Goal: Information Seeking & Learning: Find specific fact

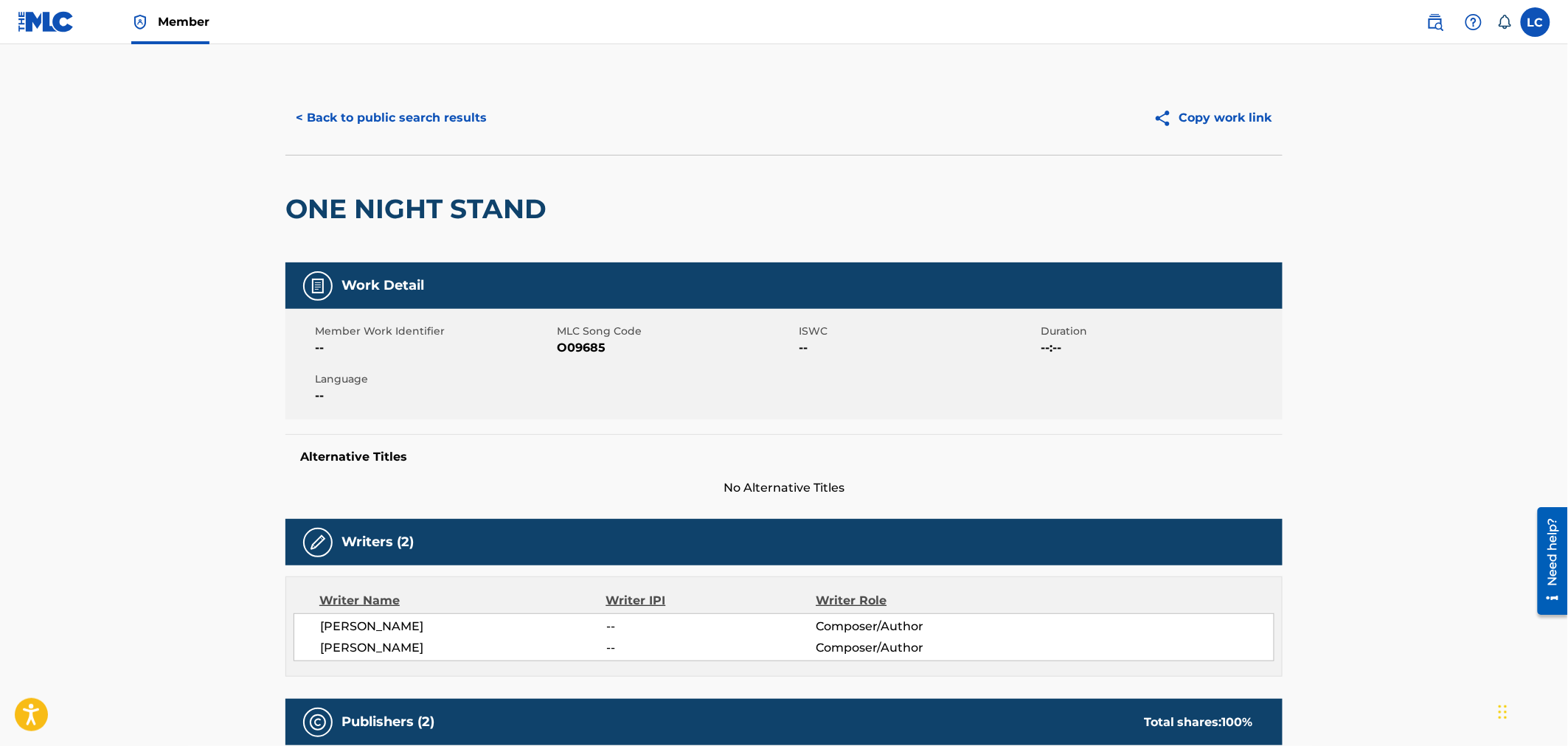
click at [1426, 15] on img at bounding box center [1434, 21] width 17 height 17
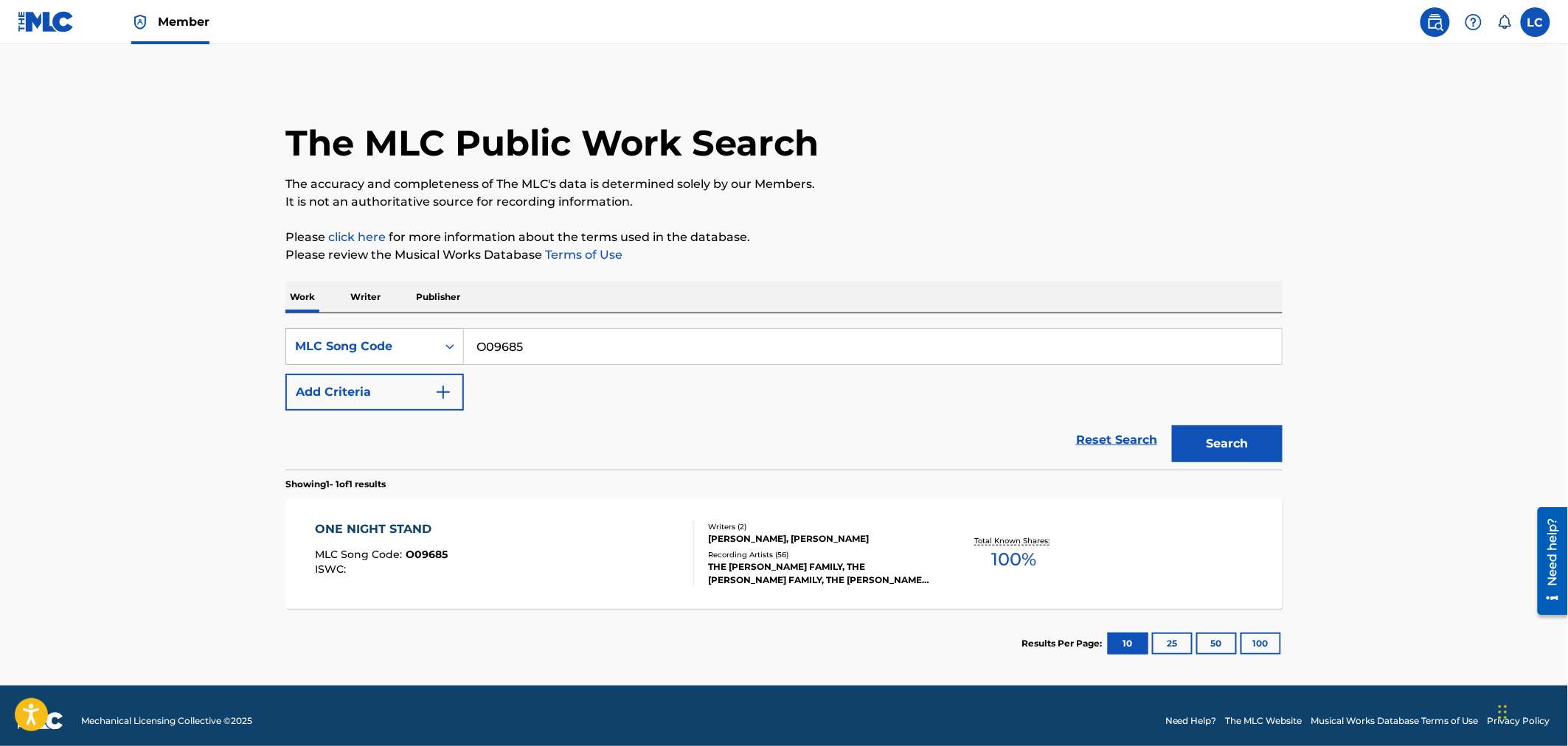
click at [429, 344] on div "MLC Song Code" at bounding box center [361, 346] width 150 height 28
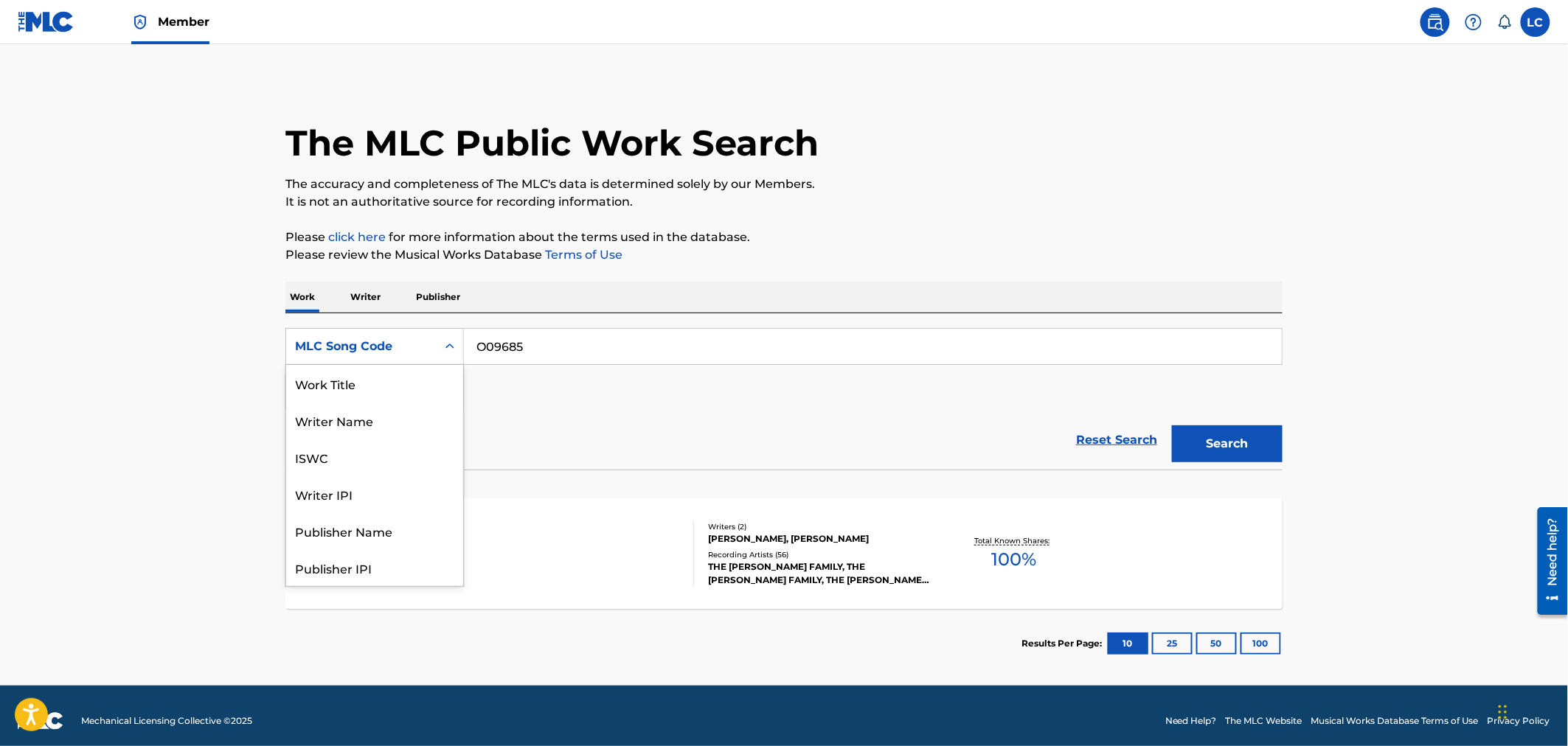
scroll to position [74, 0]
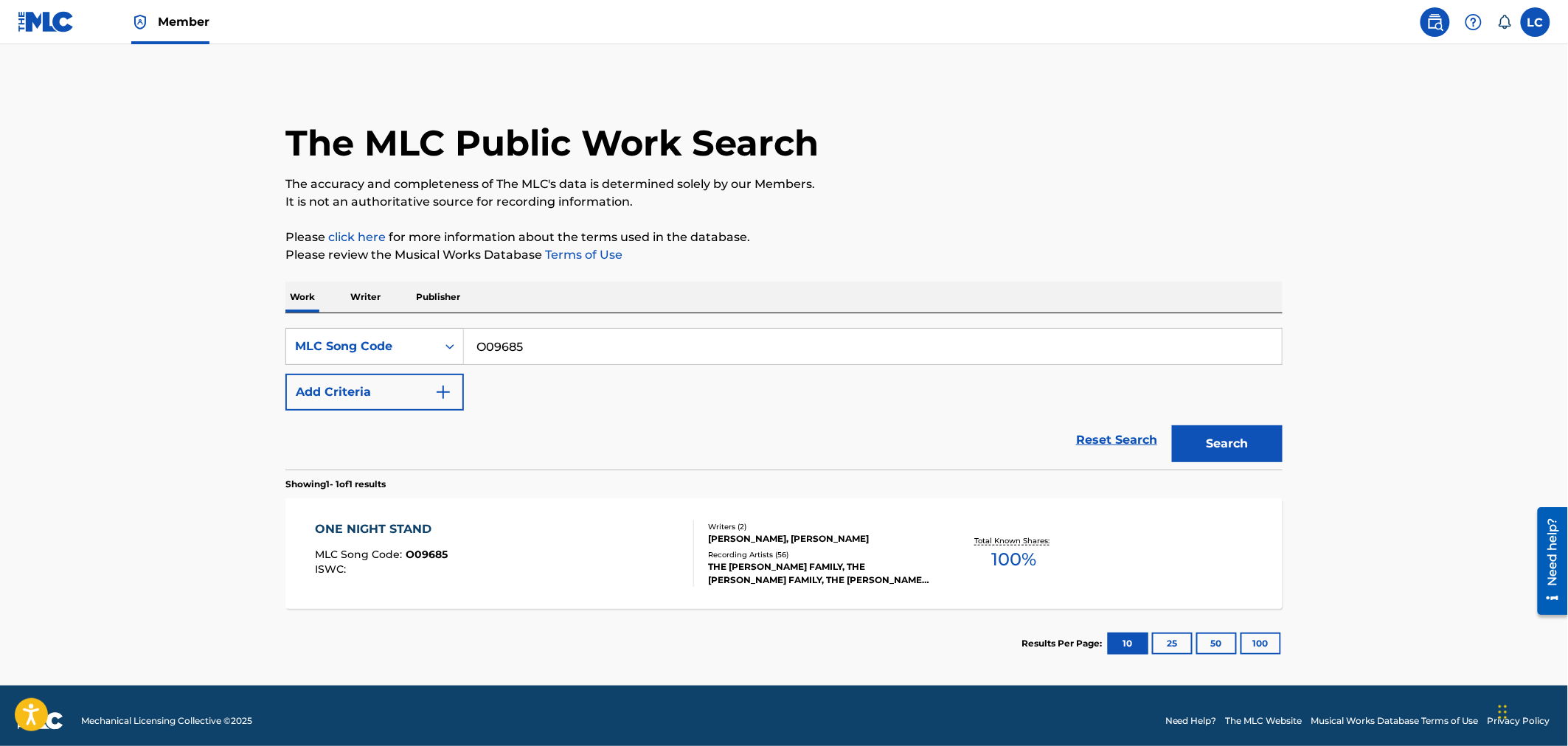
click at [550, 340] on input "O09685" at bounding box center [873, 346] width 818 height 36
paste input "CJ3U6Q"
type input "CJ3U6Q"
click at [1300, 447] on main "The MLC Public Work Search The accuracy and completeness of The MLC's data is d…" at bounding box center [784, 365] width 1568 height 641
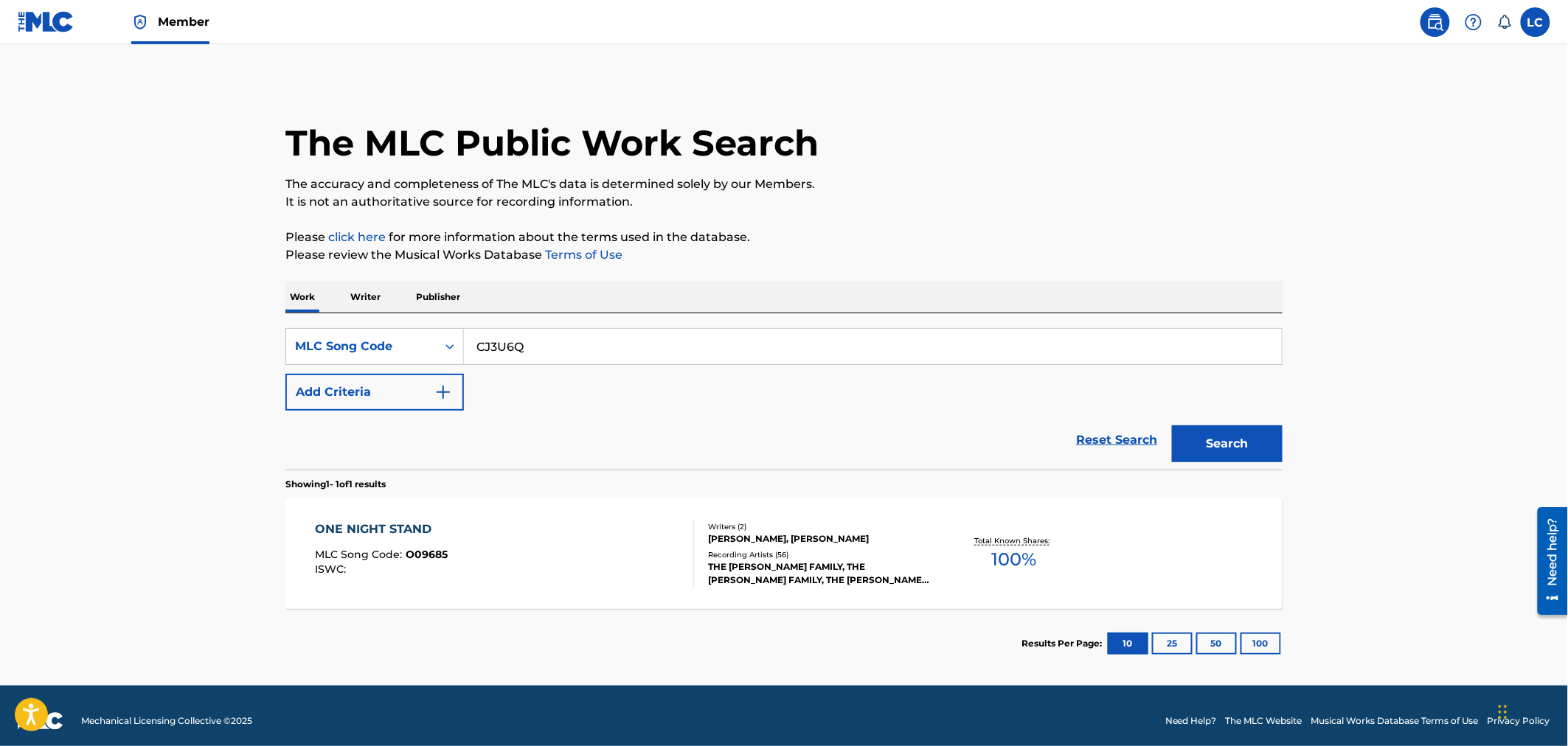
click at [1183, 431] on button "Search" at bounding box center [1227, 444] width 111 height 37
click at [721, 574] on div "NOAAH, NOAAH, NOAAH, NOAAH, [PERSON_NAME]" at bounding box center [819, 573] width 223 height 27
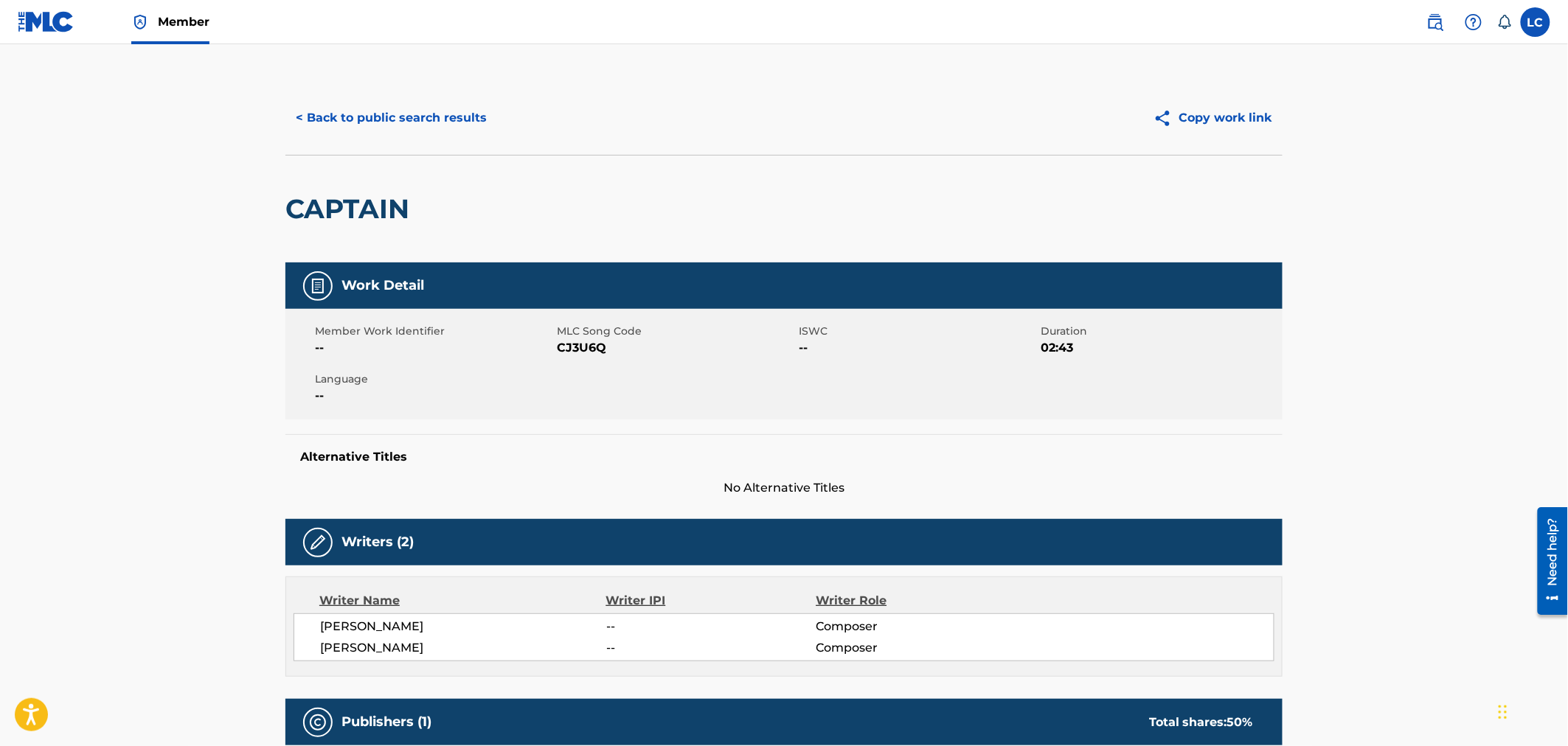
click at [392, 106] on button "< Back to public search results" at bounding box center [391, 118] width 211 height 37
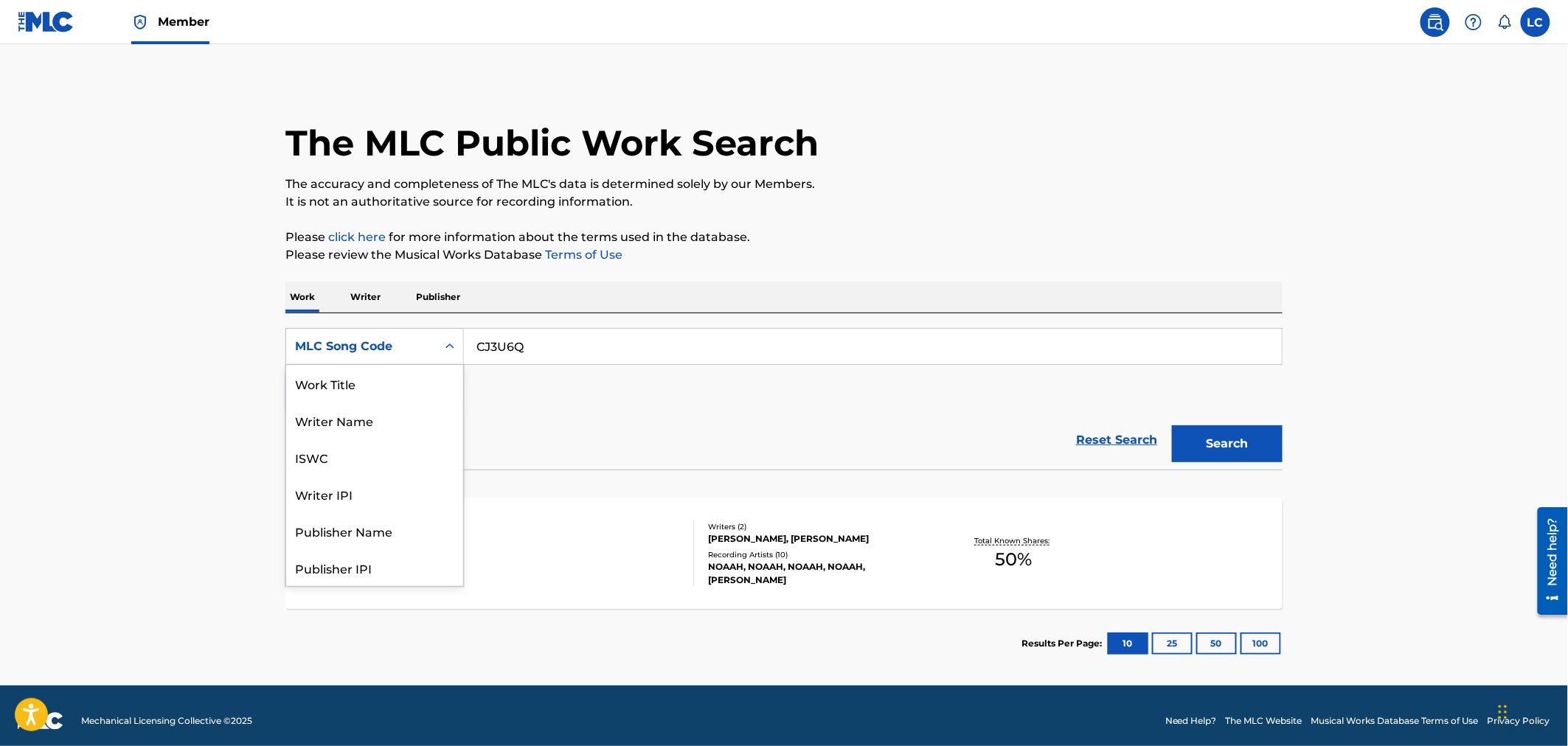
click at [415, 358] on div "MLC Song Code" at bounding box center [361, 346] width 150 height 28
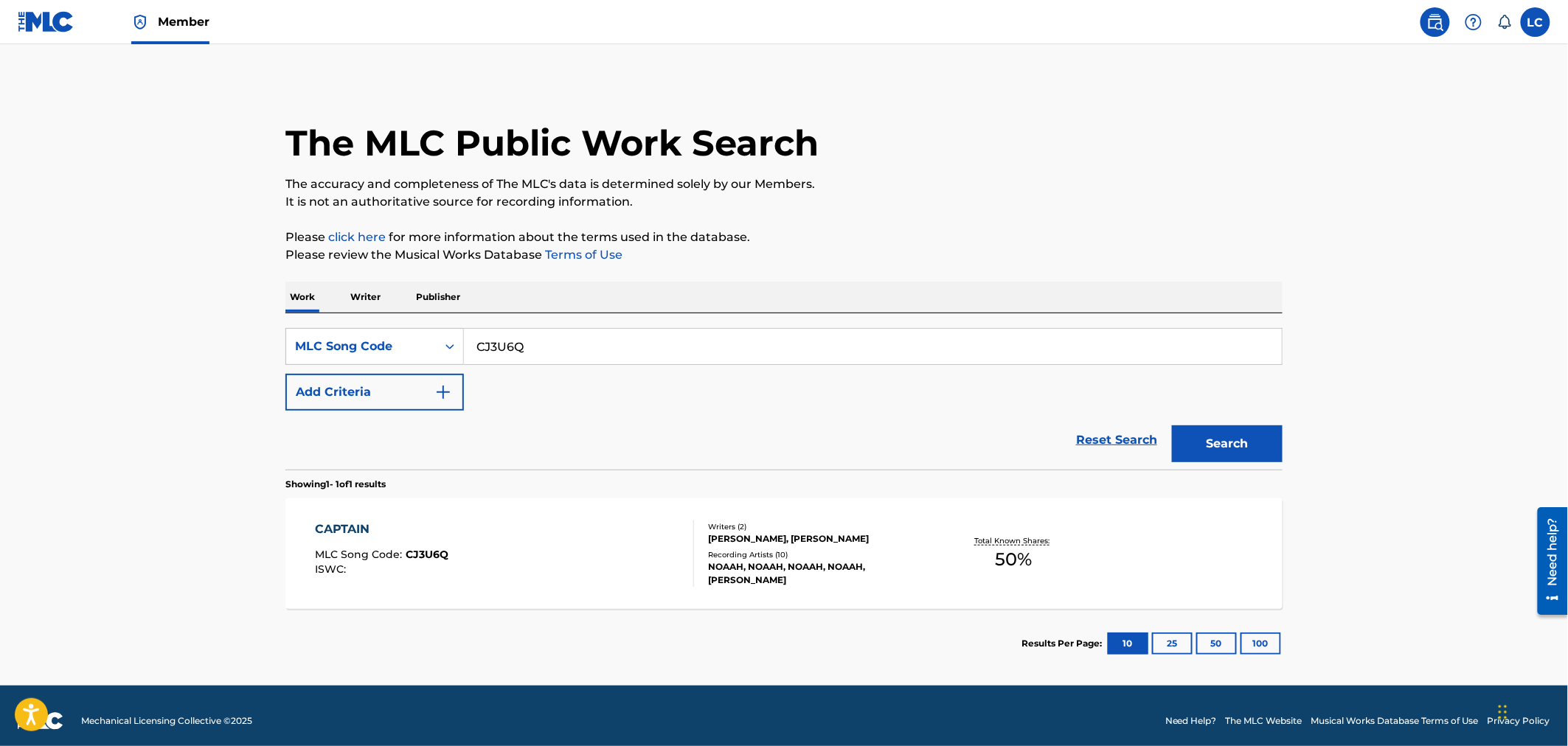
drag, startPoint x: 436, startPoint y: 297, endPoint x: 444, endPoint y: 302, distance: 9.4
click at [436, 297] on p "Publisher" at bounding box center [438, 297] width 53 height 31
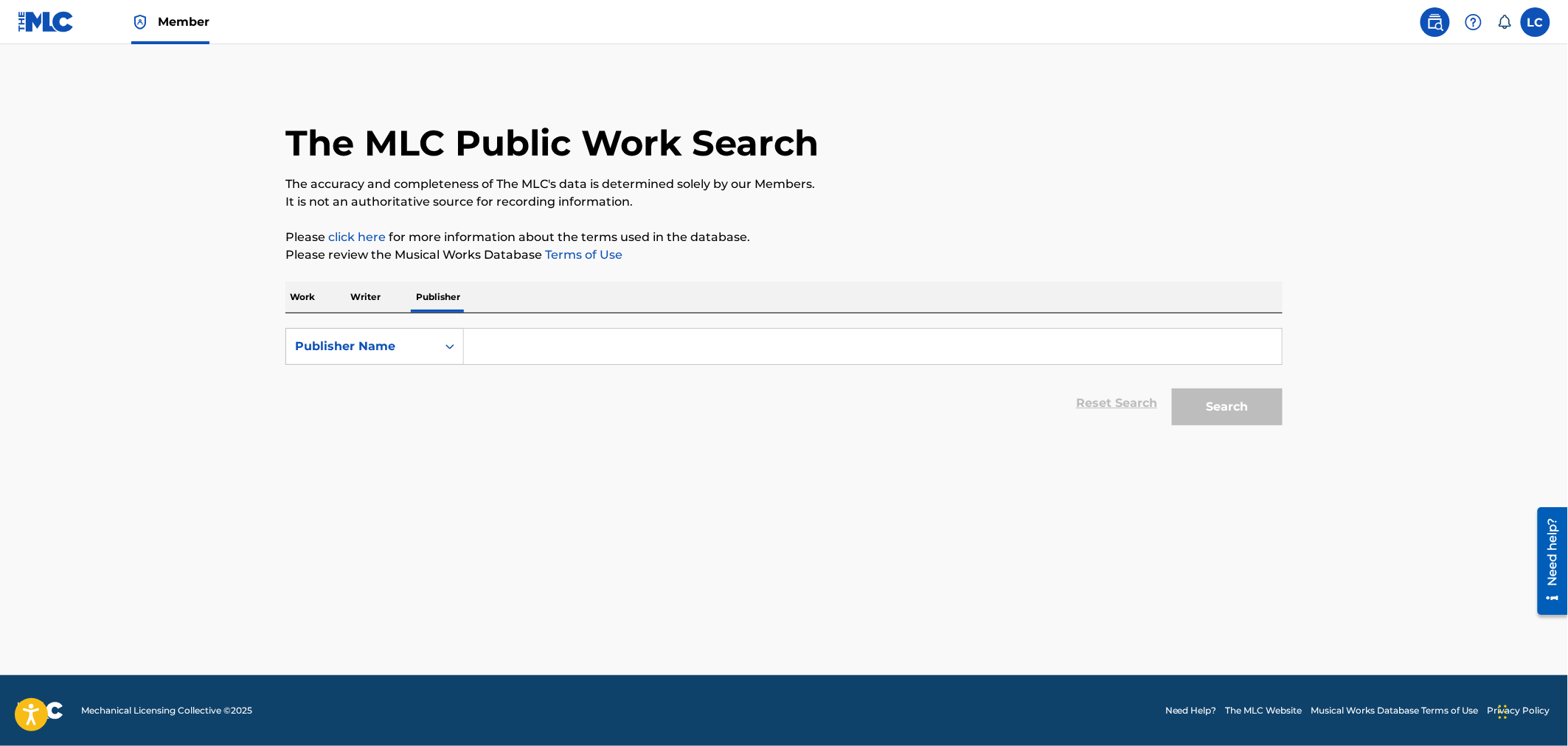
click at [502, 352] on input "Search Form" at bounding box center [873, 346] width 818 height 36
click at [532, 381] on span "music" at bounding box center [548, 379] width 36 height 14
type input "wescraft music"
click at [1259, 414] on button "Search" at bounding box center [1227, 406] width 111 height 37
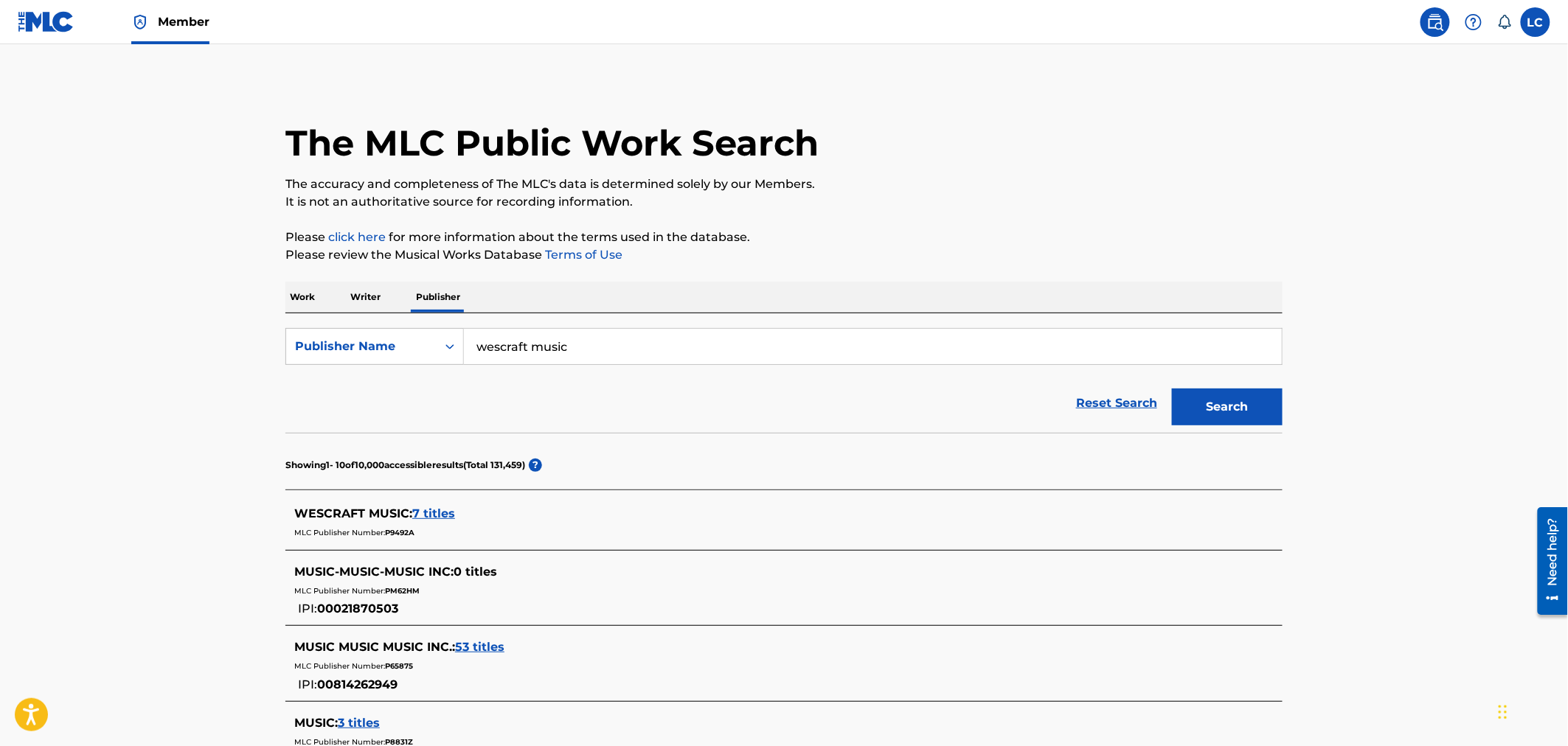
click at [433, 520] on div "WESCRAFT MUSIC : 7 titles" at bounding box center [765, 514] width 941 height 17
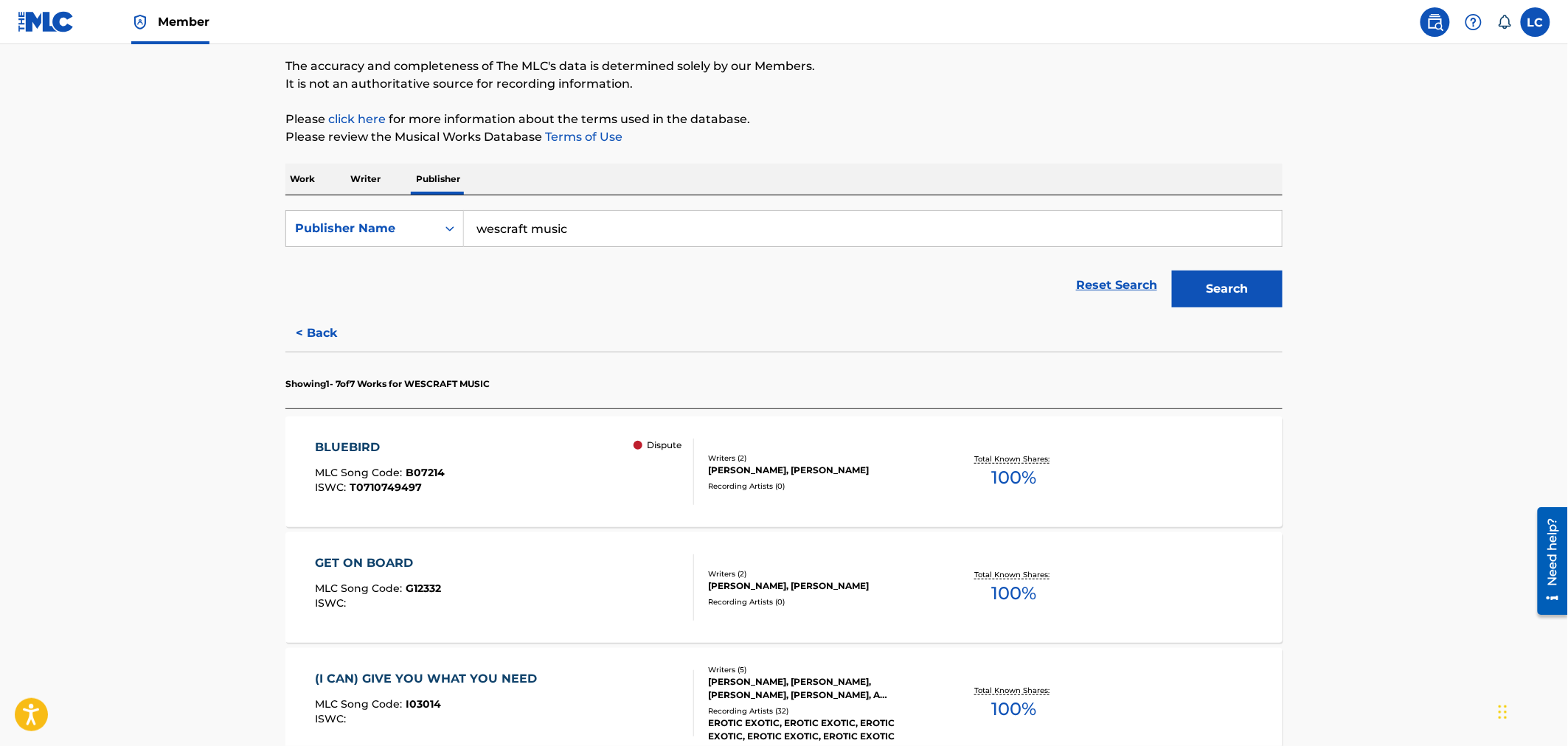
scroll to position [245, 0]
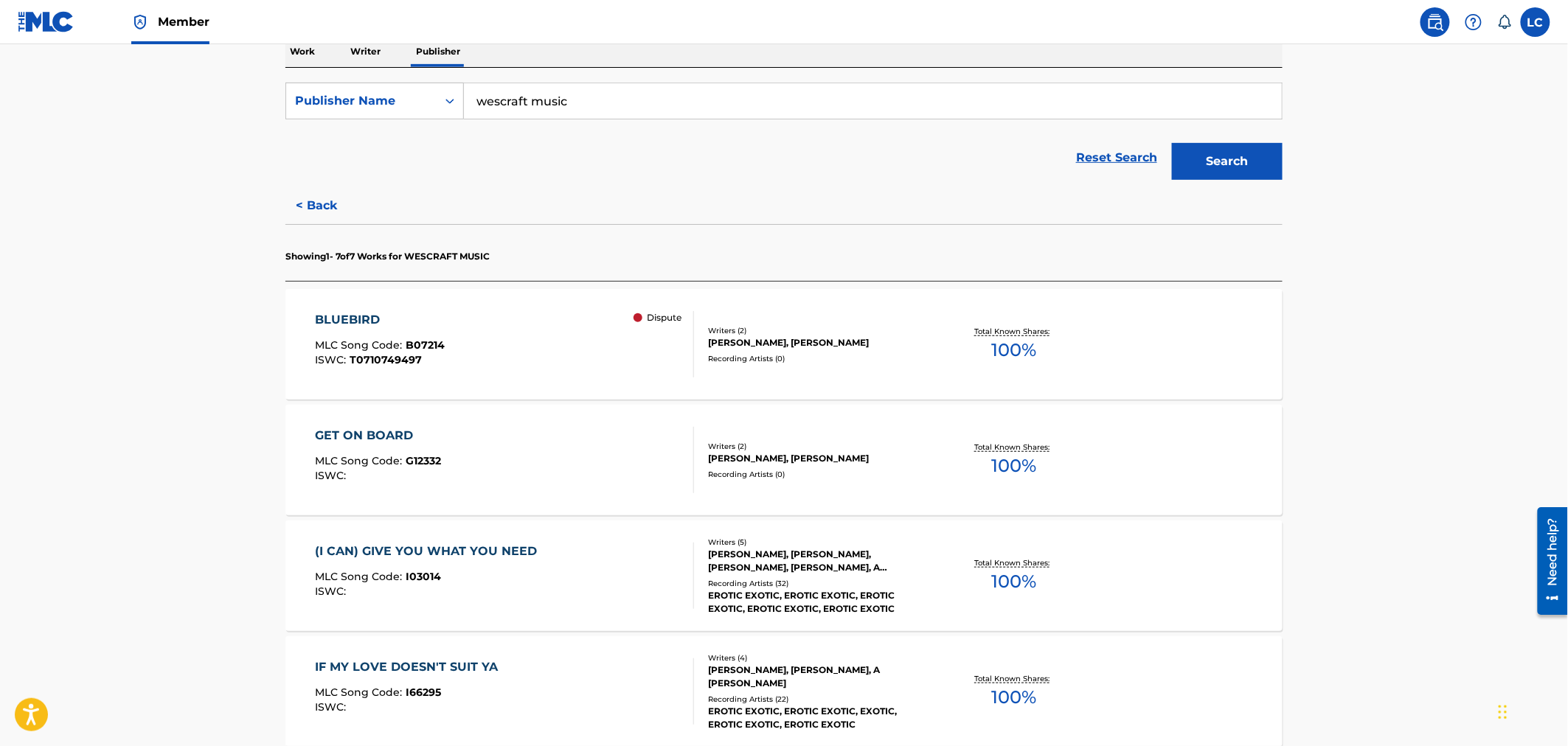
click at [653, 362] on div "Dispute" at bounding box center [663, 343] width 60 height 66
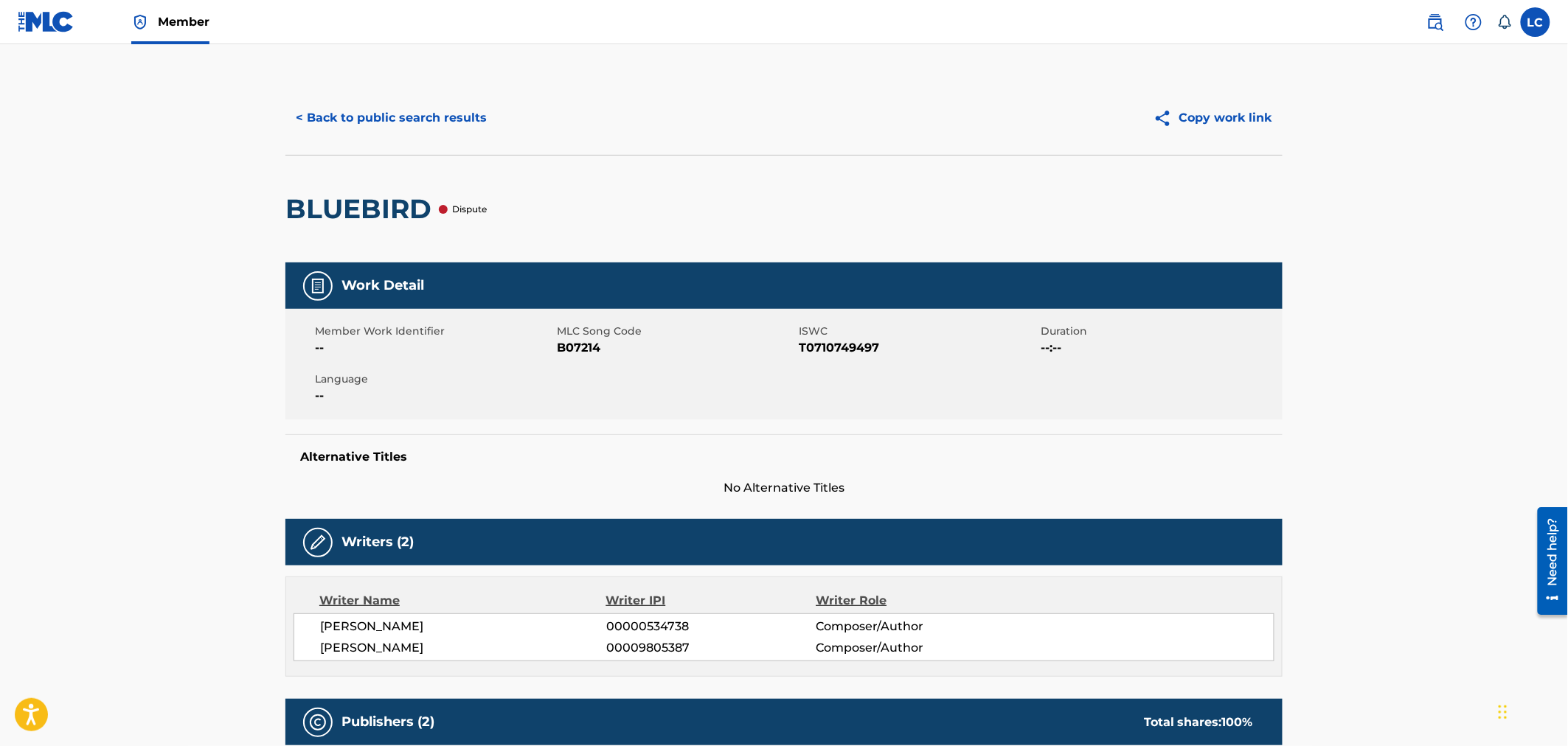
click at [403, 128] on button "< Back to public search results" at bounding box center [391, 118] width 211 height 37
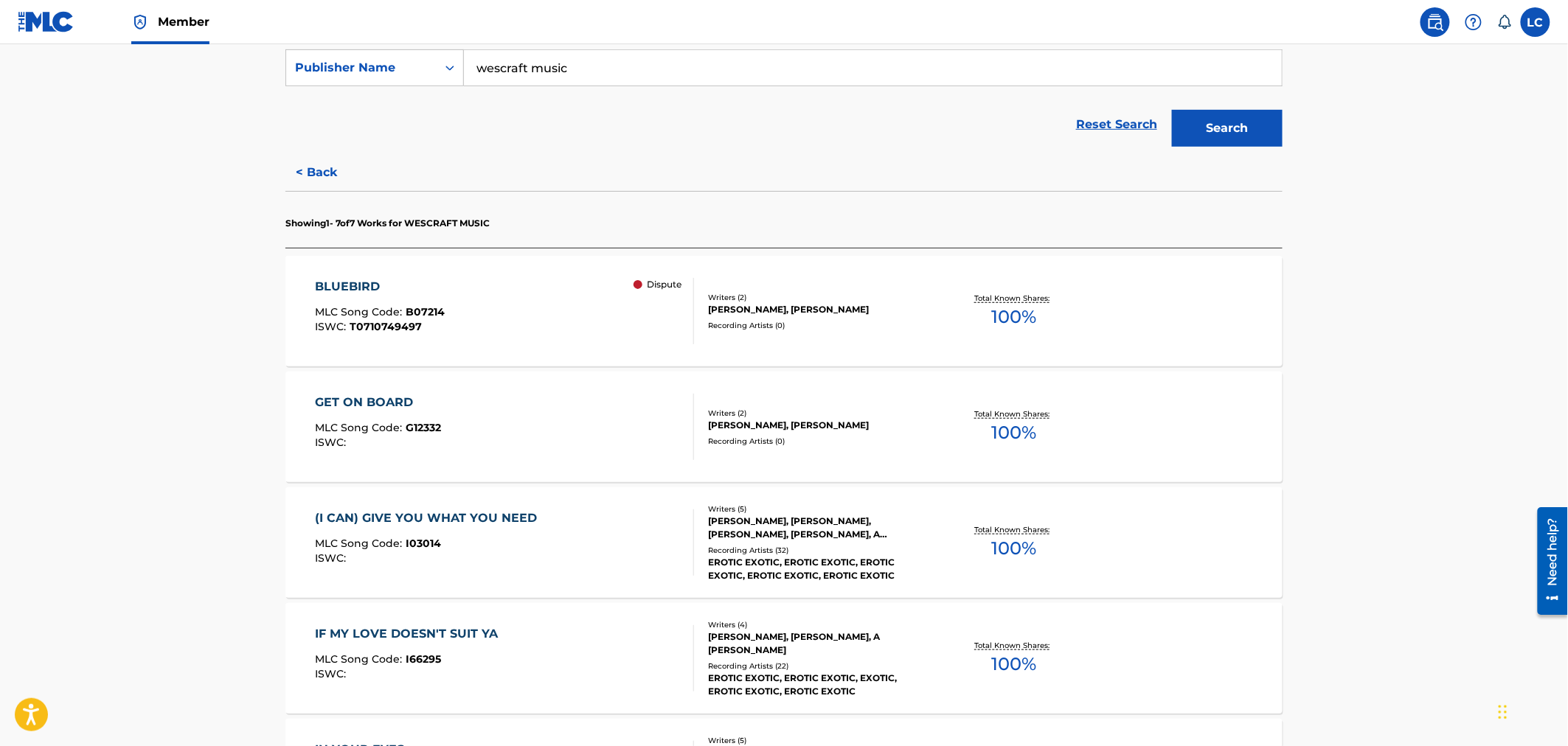
scroll to position [273, 0]
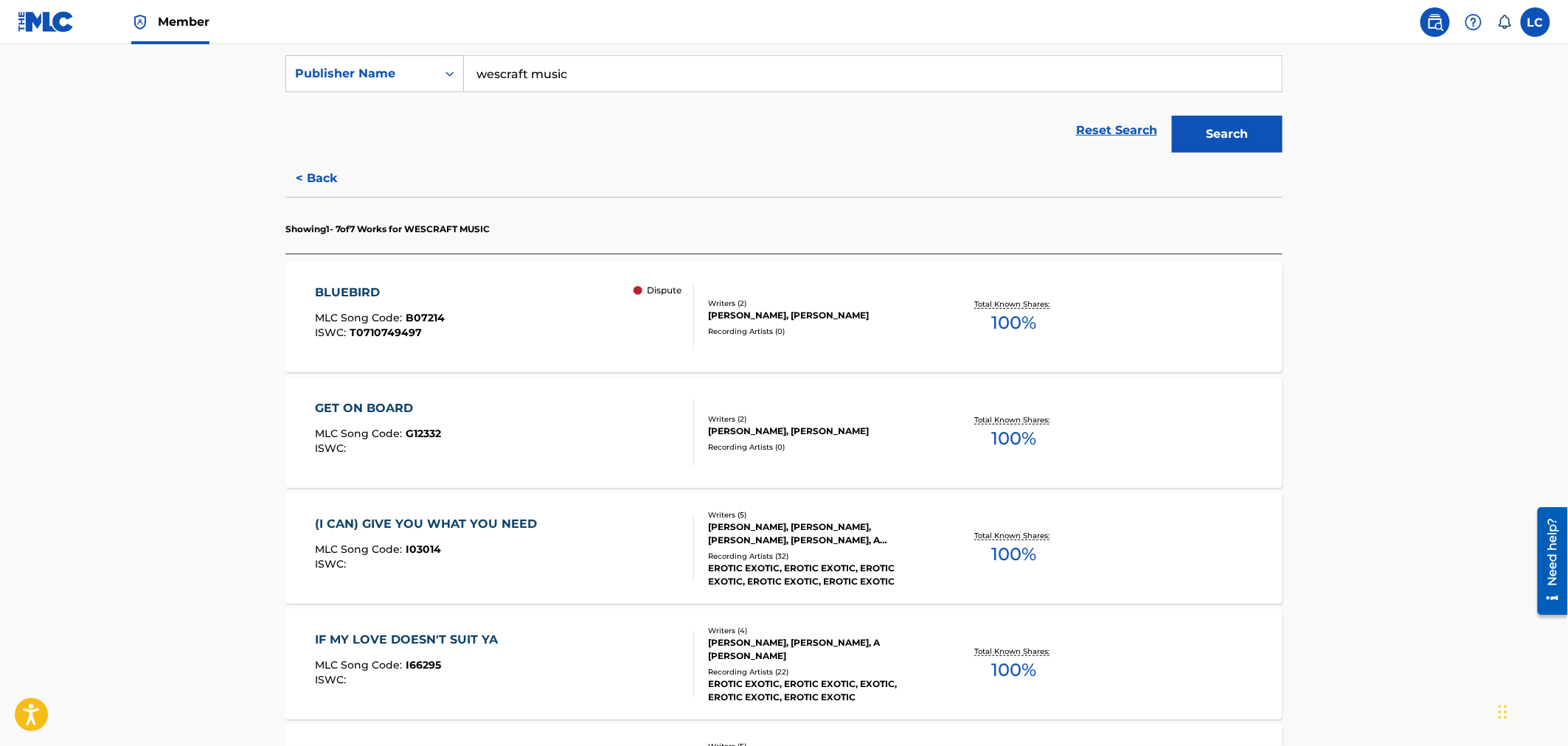
click at [739, 349] on div "BLUEBIRD MLC Song Code : B07214 ISWC : T0710749497 Dispute Writers ( 2 ) [PERSO…" at bounding box center [784, 317] width 997 height 111
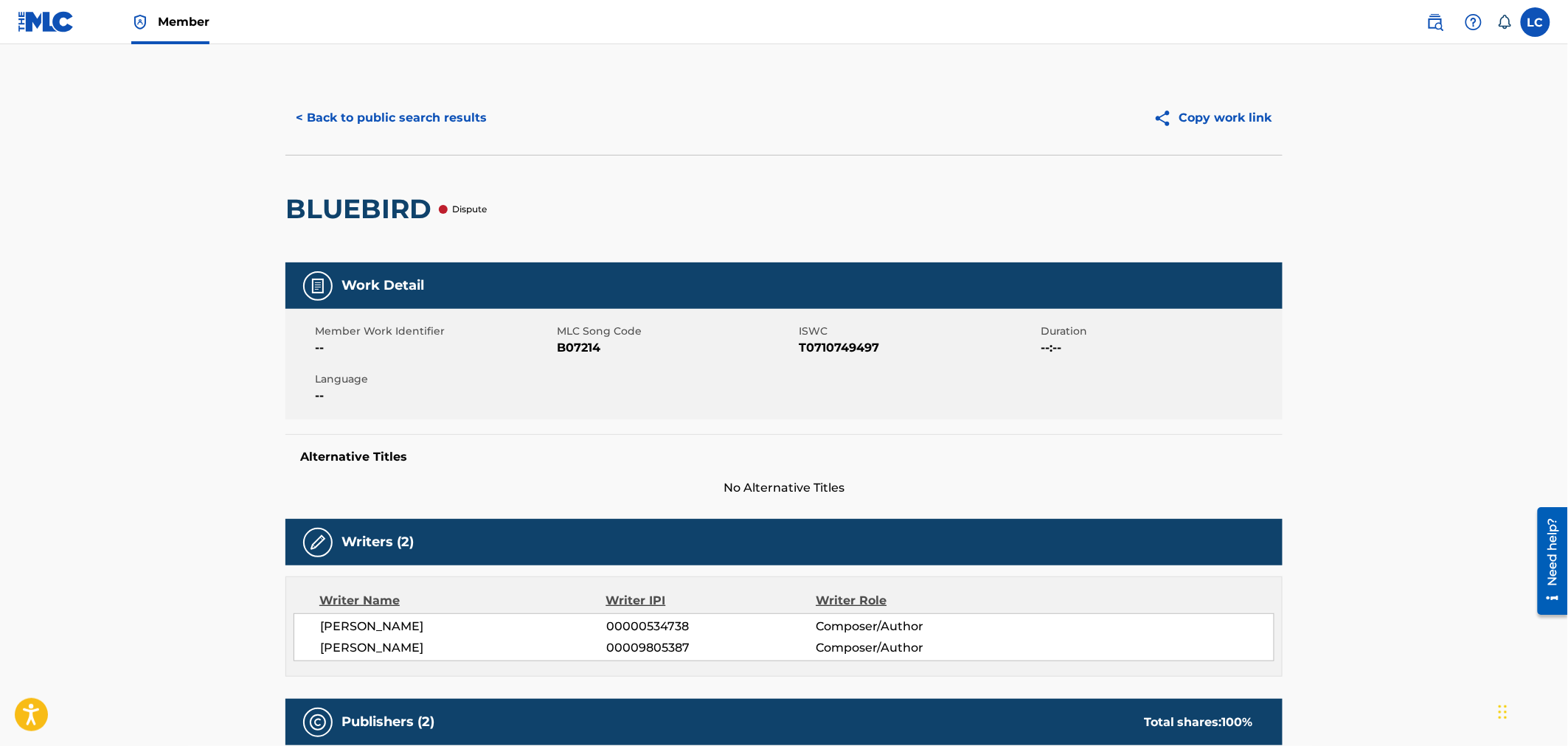
click at [592, 352] on span "B07214" at bounding box center [676, 347] width 238 height 17
copy span "B07214"
click at [1430, 17] on img at bounding box center [1434, 21] width 17 height 17
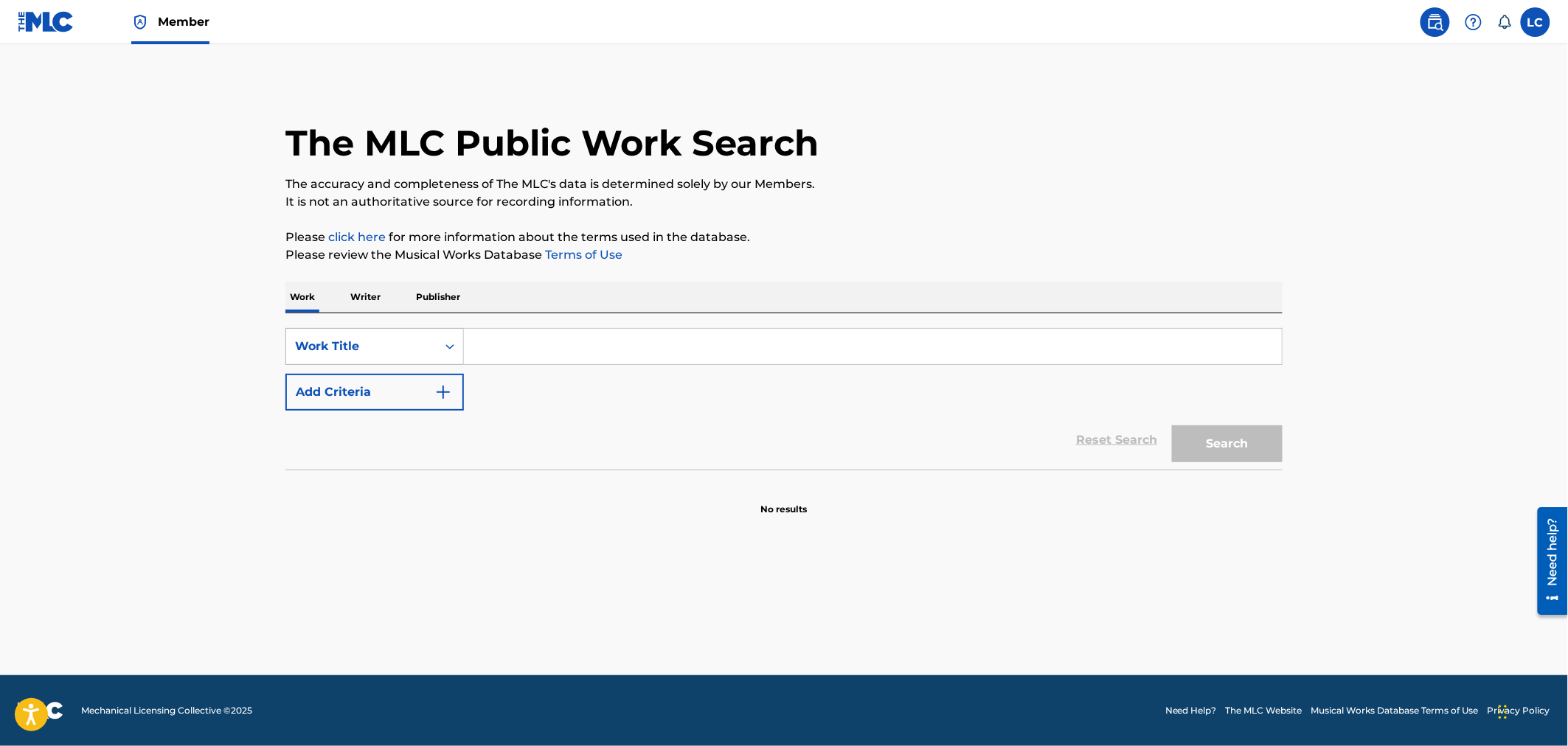
click at [409, 342] on div "Work Title" at bounding box center [361, 346] width 133 height 17
drag, startPoint x: 414, startPoint y: 384, endPoint x: 477, endPoint y: 365, distance: 65.8
click at [418, 384] on div "MLC Song Code" at bounding box center [374, 383] width 177 height 37
paste input "O09685"
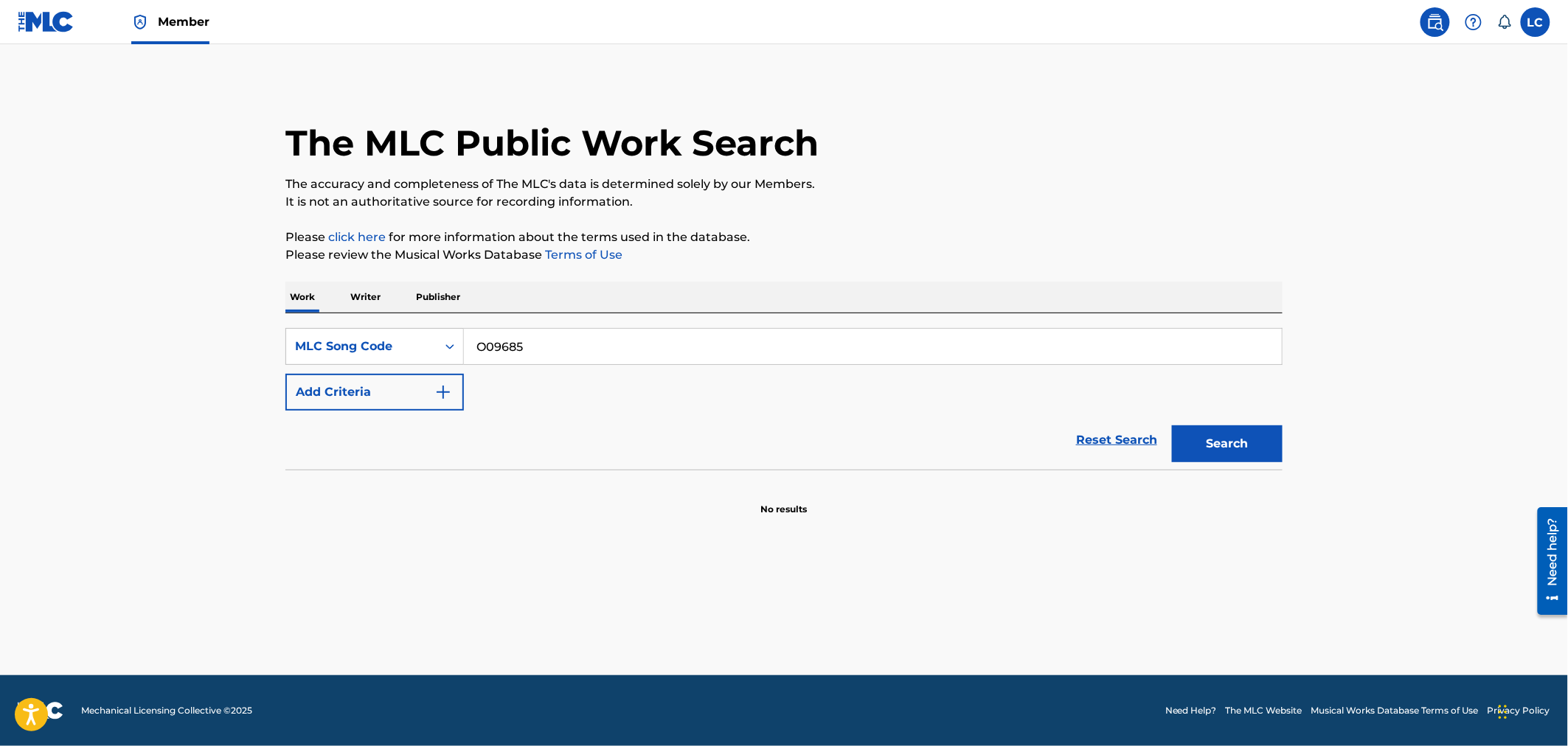
type input "O09685"
click at [1224, 461] on button "Search" at bounding box center [1227, 444] width 111 height 37
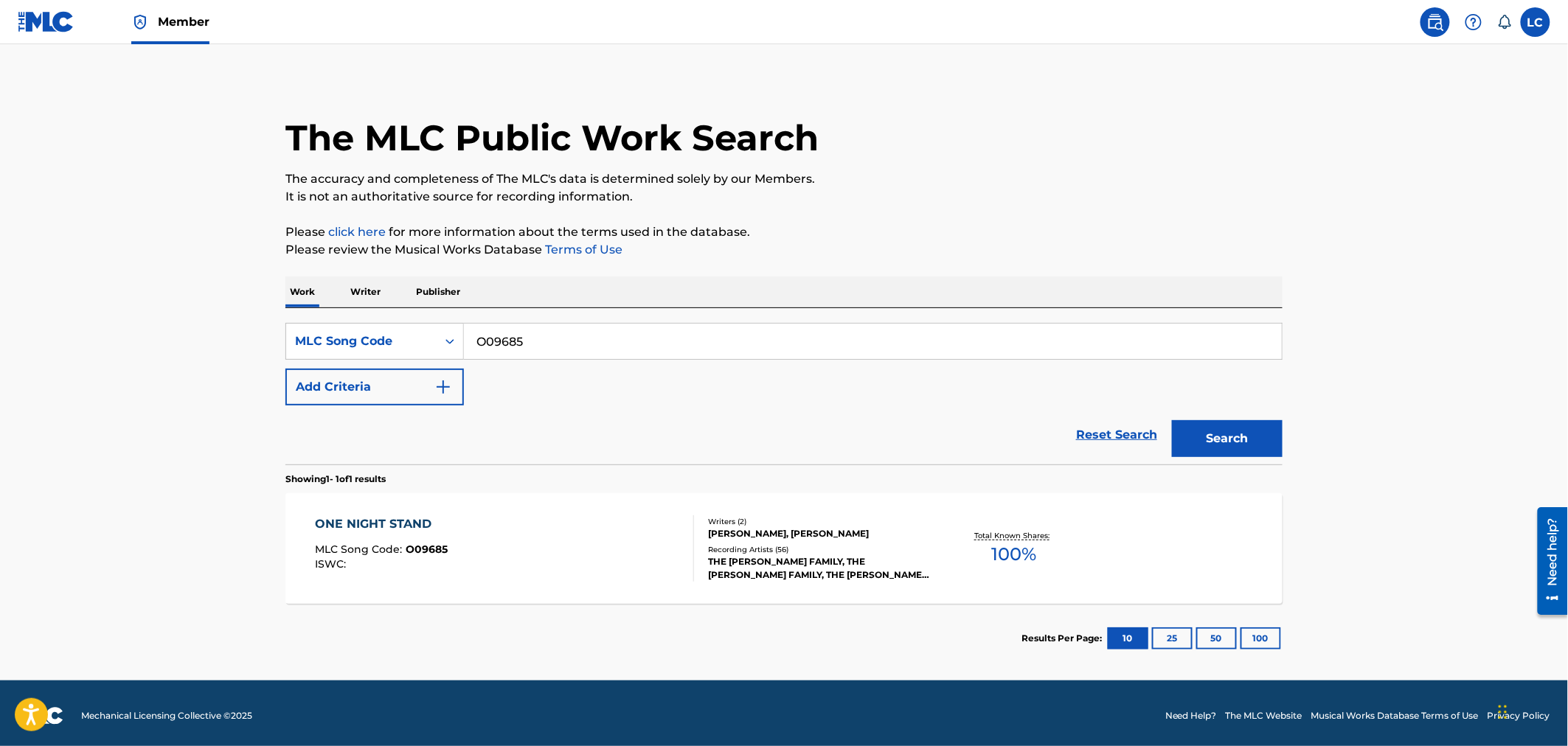
scroll to position [11, 0]
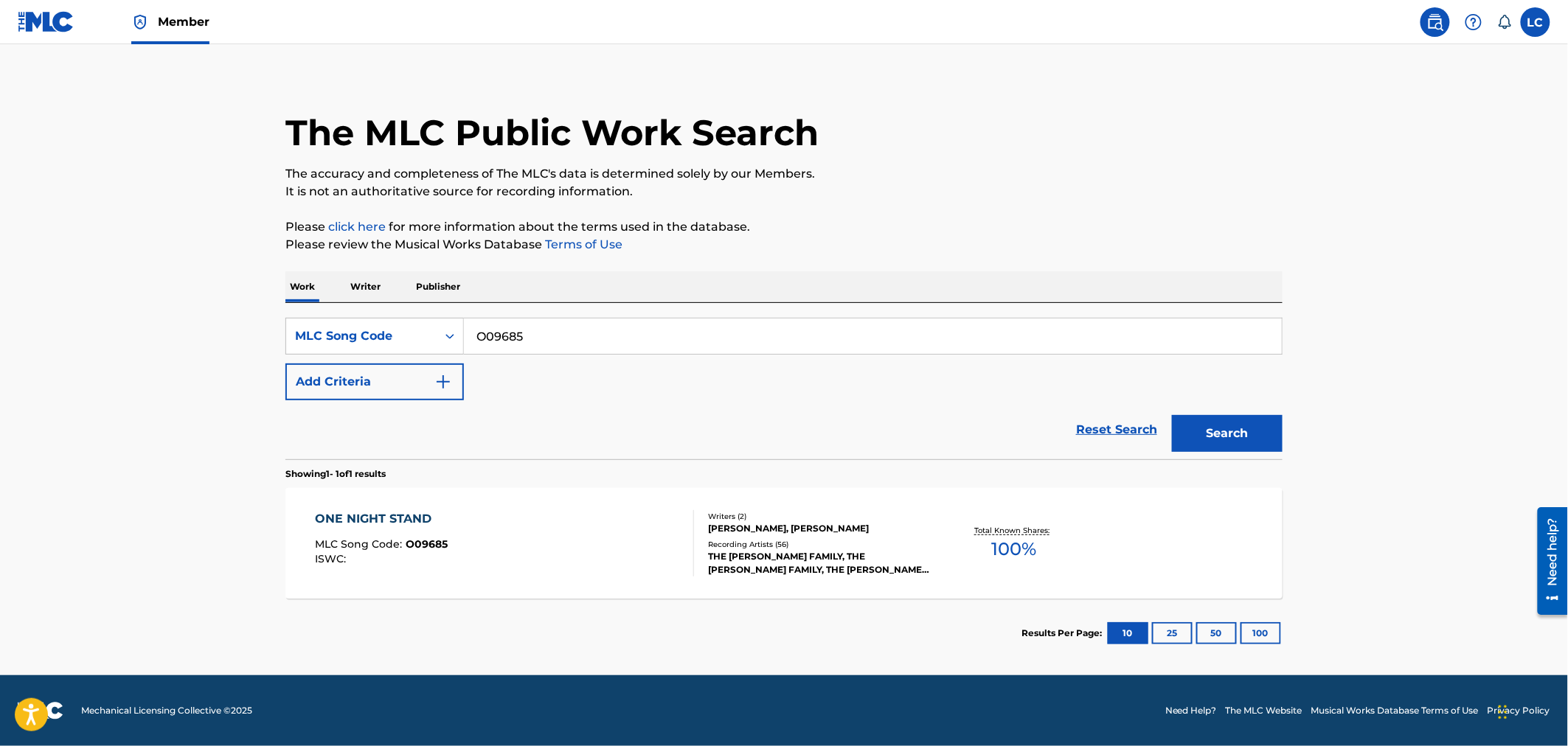
click at [639, 538] on div "ONE NIGHT STAND MLC Song Code : O09685 ISWC :" at bounding box center [505, 542] width 379 height 66
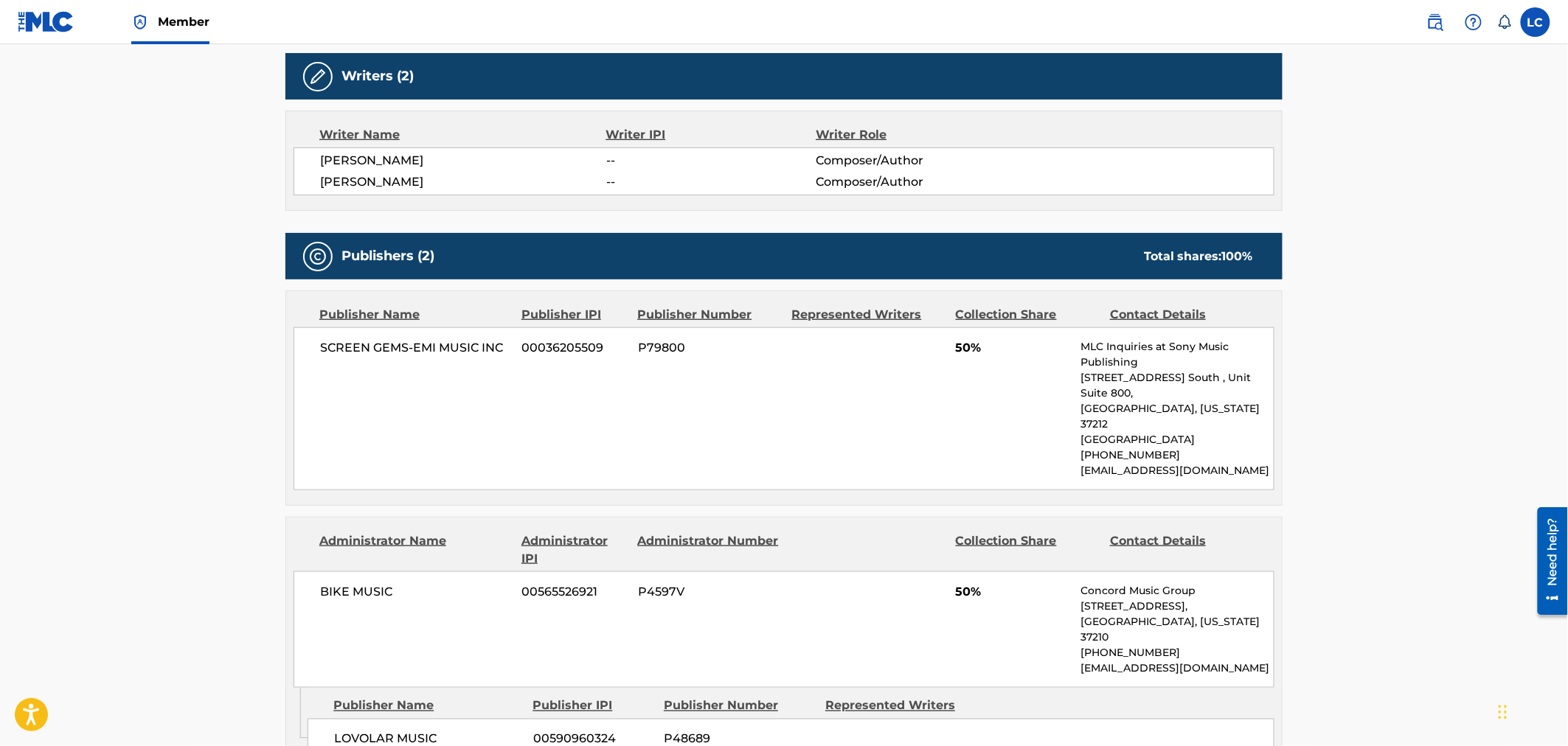
scroll to position [491, 0]
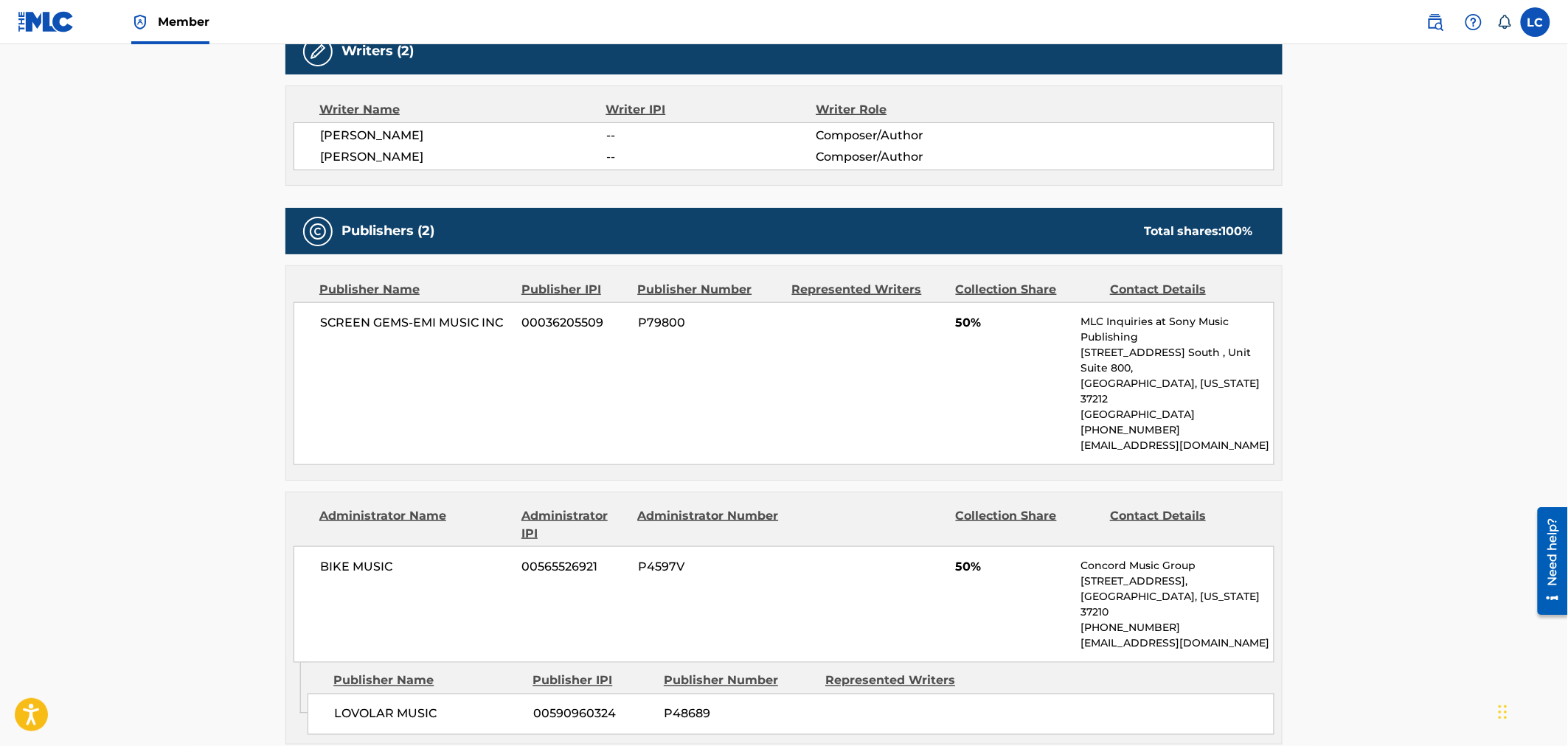
click at [665, 558] on span "P4597V" at bounding box center [709, 566] width 143 height 17
copy span "P4597V"
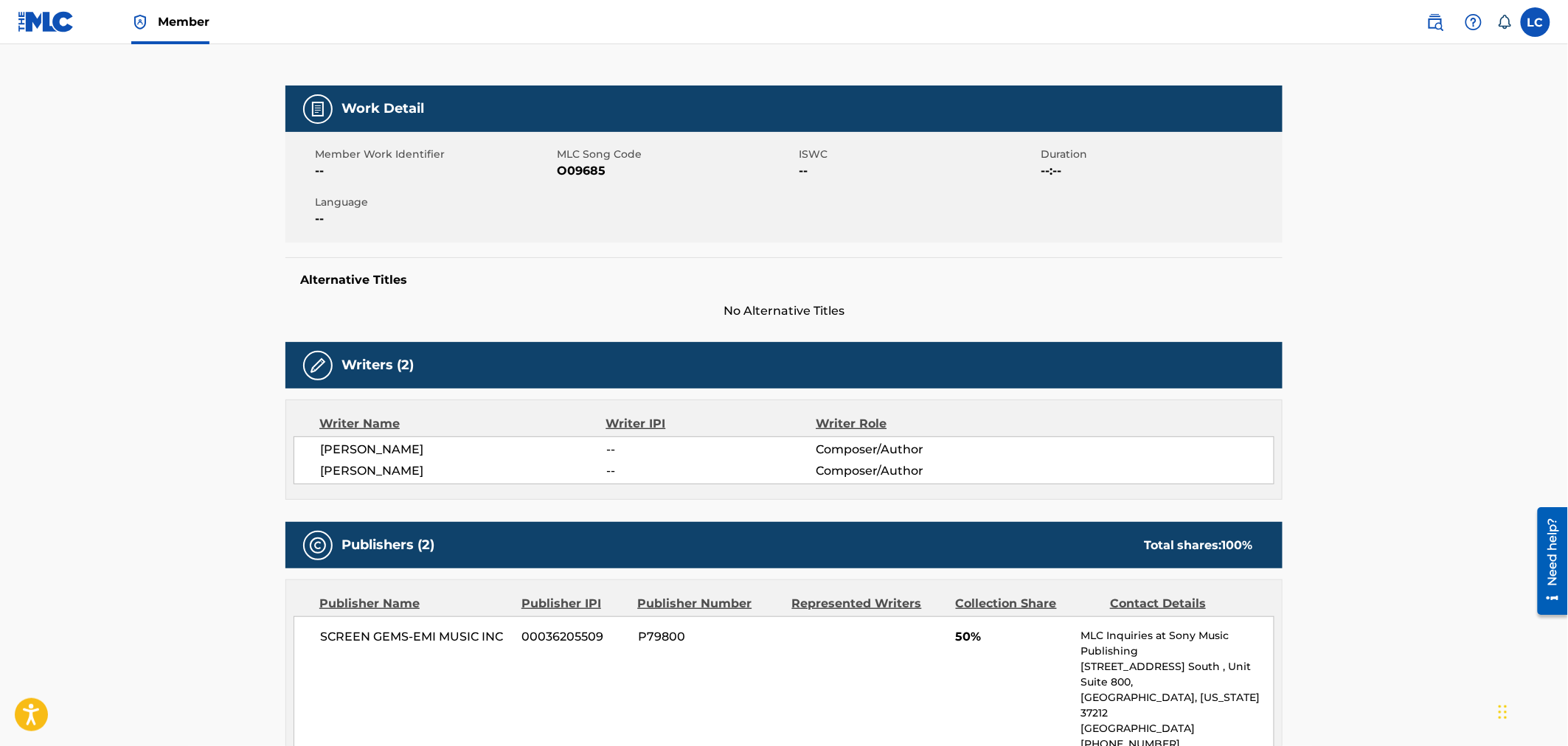
scroll to position [0, 0]
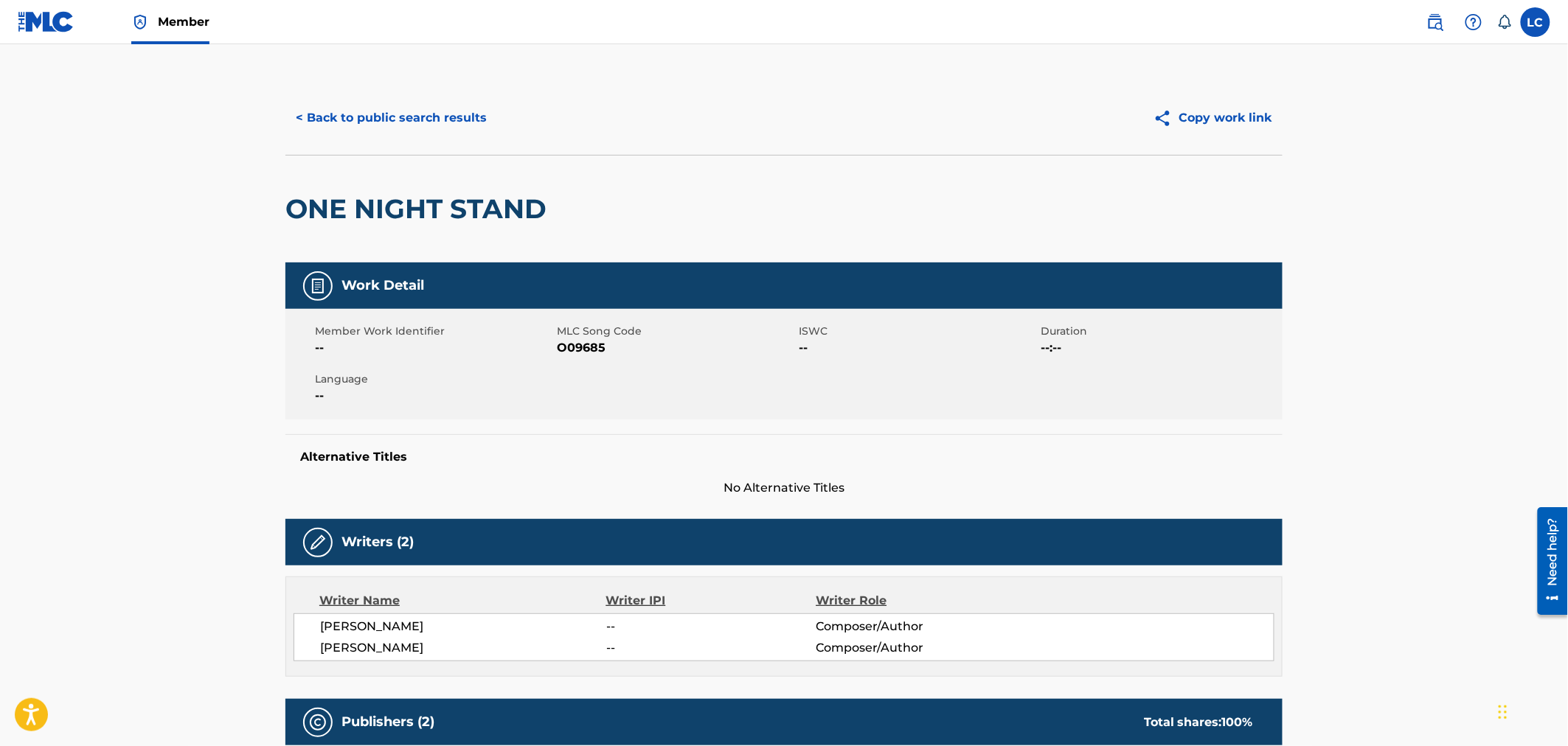
click at [382, 119] on button "< Back to public search results" at bounding box center [391, 118] width 211 height 37
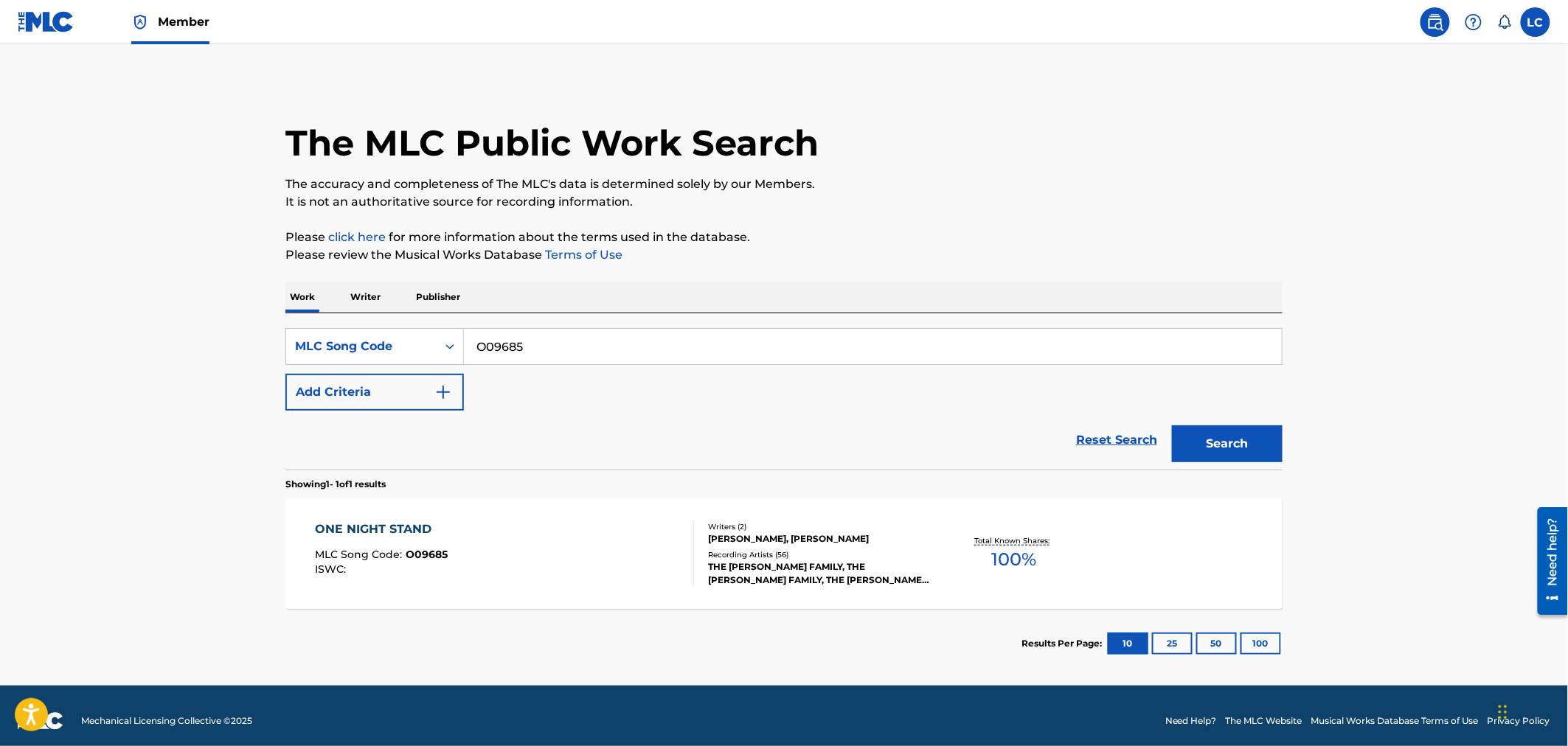
click at [532, 352] on input "O09685" at bounding box center [873, 346] width 818 height 36
paste input "B6568N"
type input "B6568N"
click at [1250, 441] on button "Search" at bounding box center [1227, 444] width 111 height 37
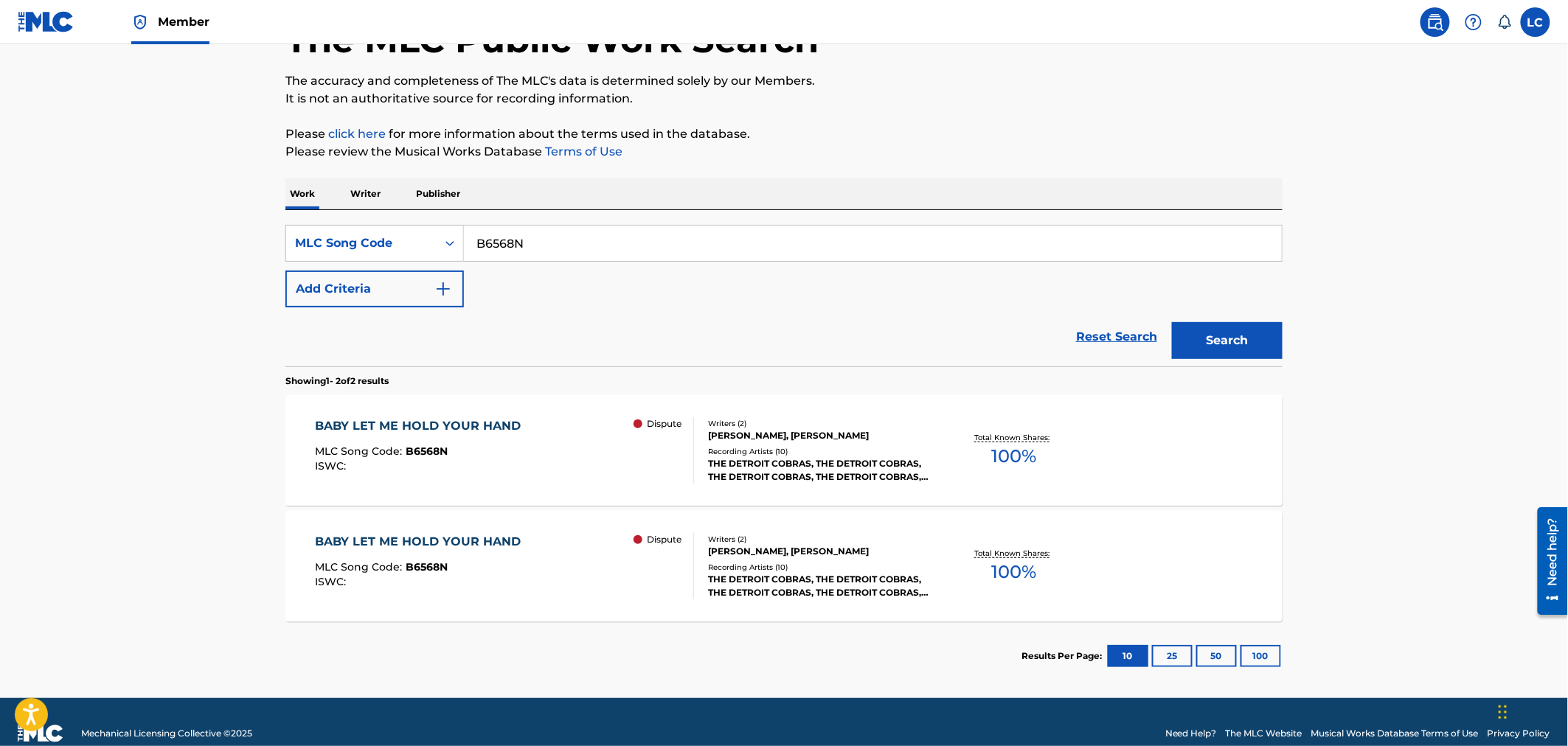
scroll to position [126, 0]
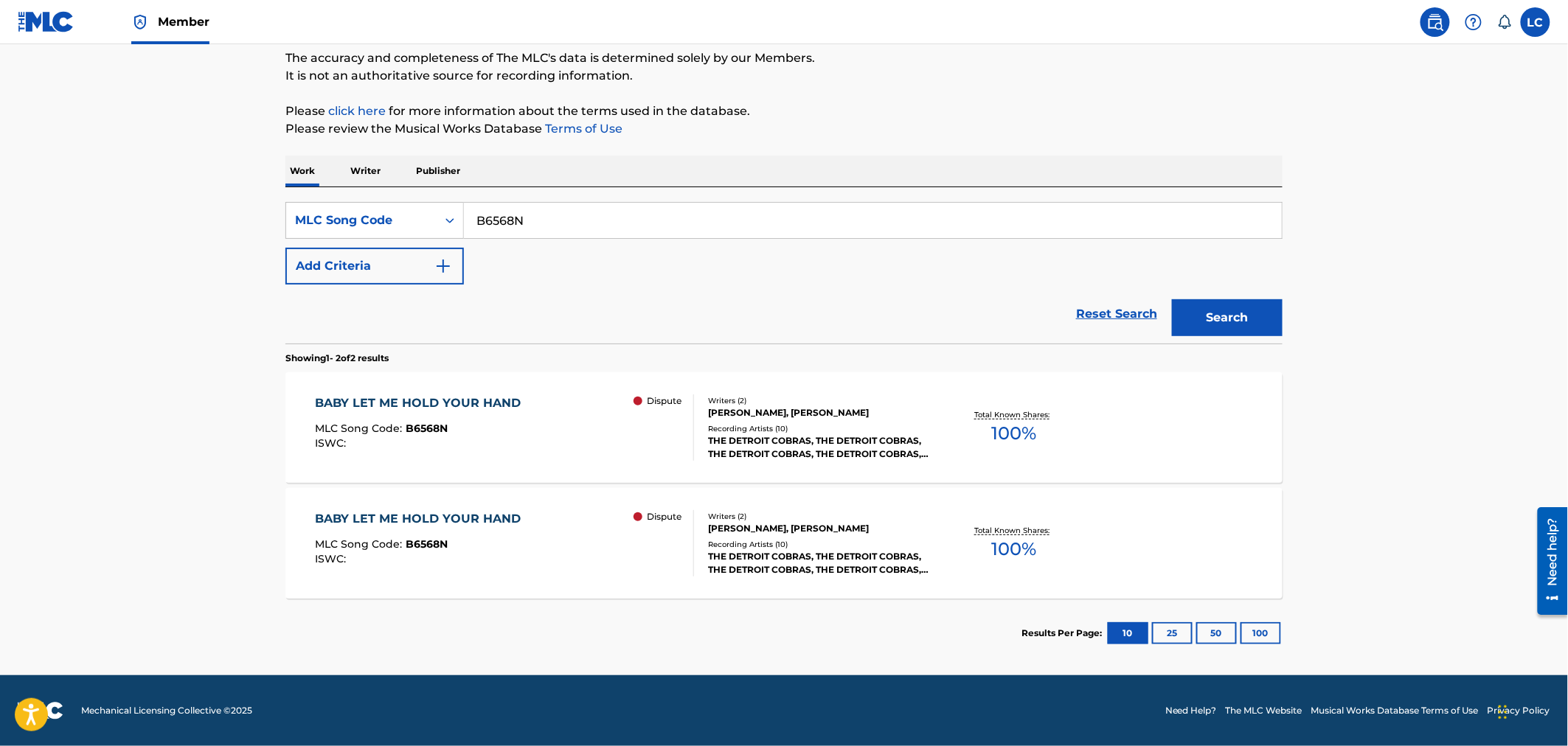
click at [809, 441] on div "THE DETROIT COBRAS, THE DETROIT COBRAS, THE DETROIT COBRAS, THE DETROIT COBRAS,…" at bounding box center [819, 447] width 223 height 27
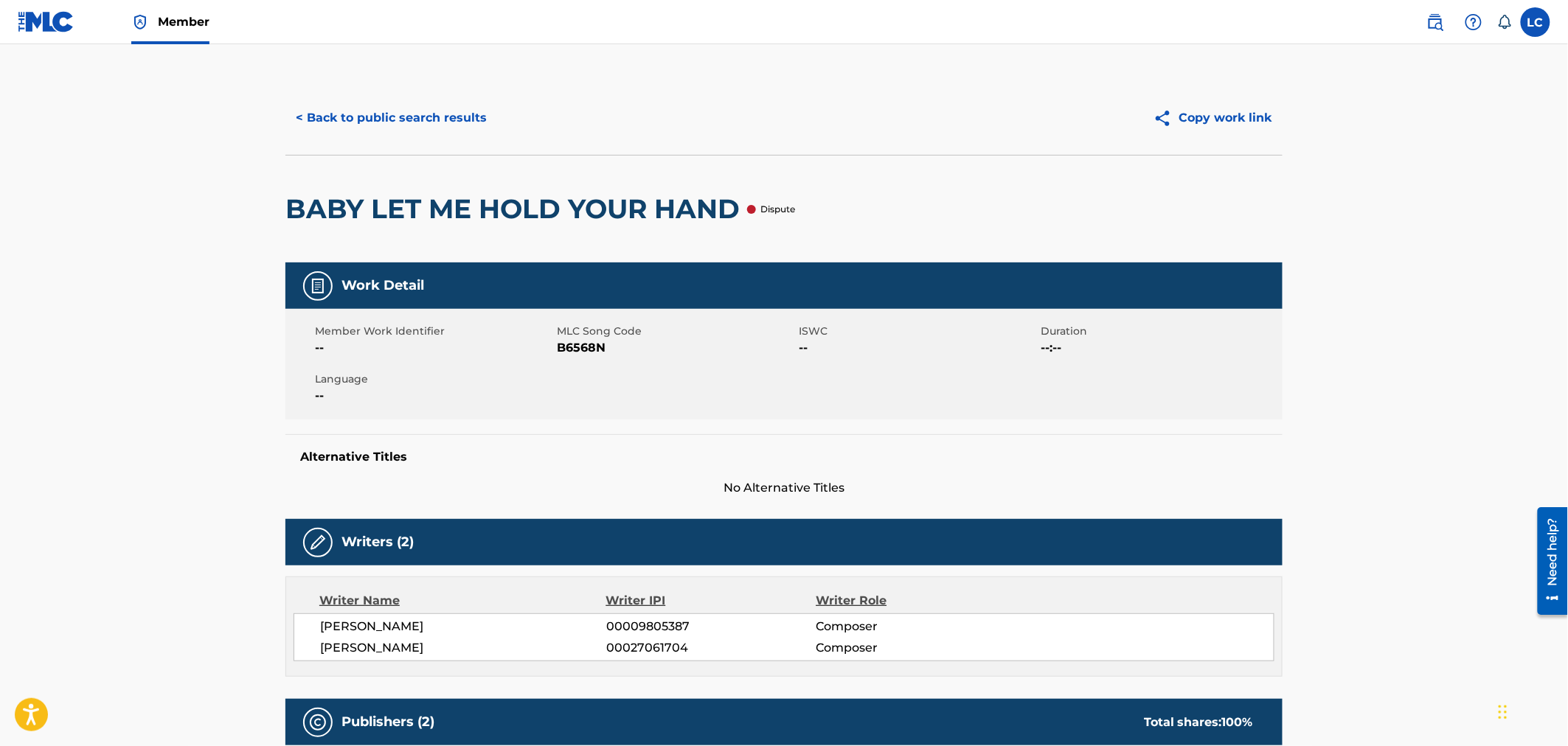
click at [353, 109] on button "< Back to public search results" at bounding box center [391, 118] width 211 height 37
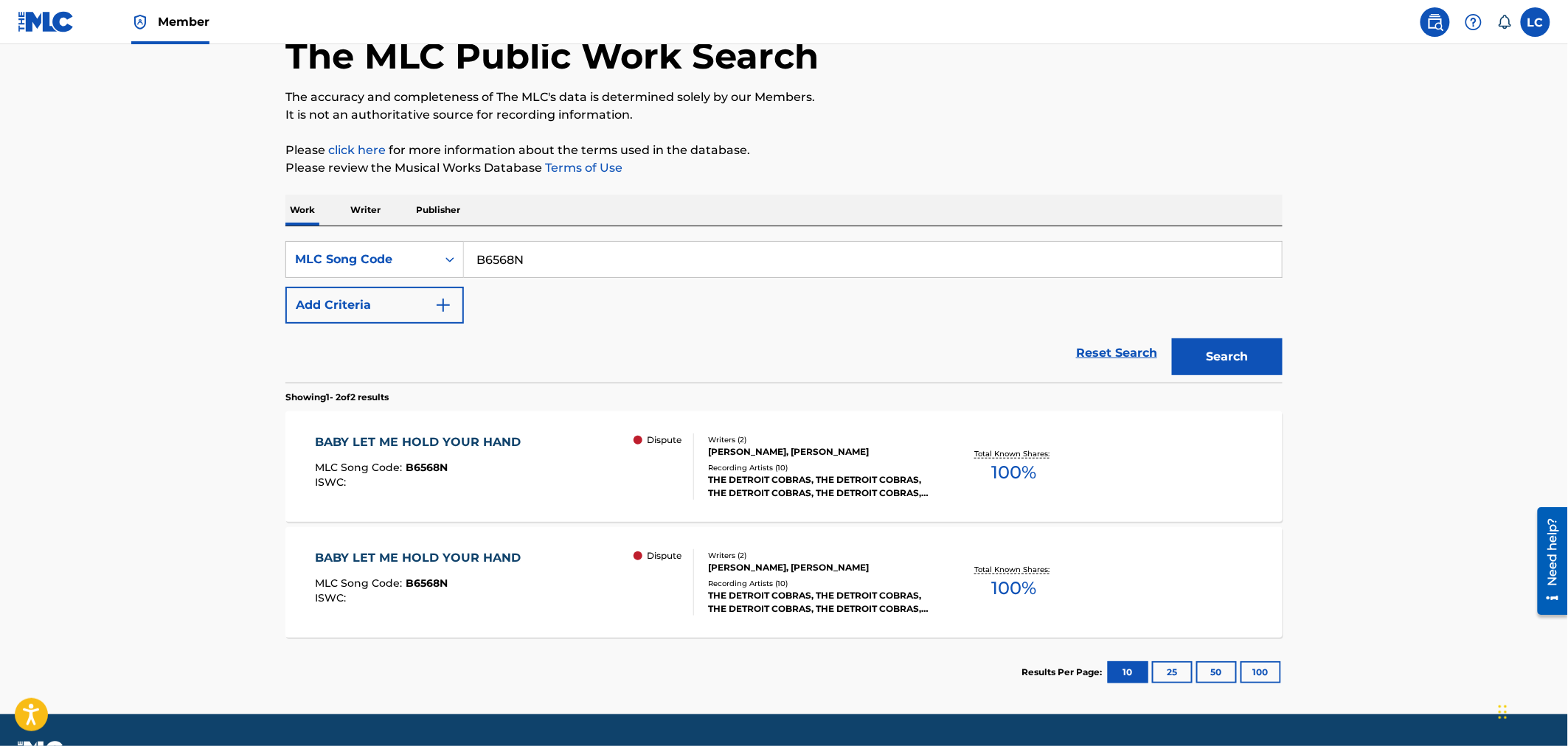
click at [806, 552] on div "Writers ( 2 )" at bounding box center [819, 555] width 223 height 11
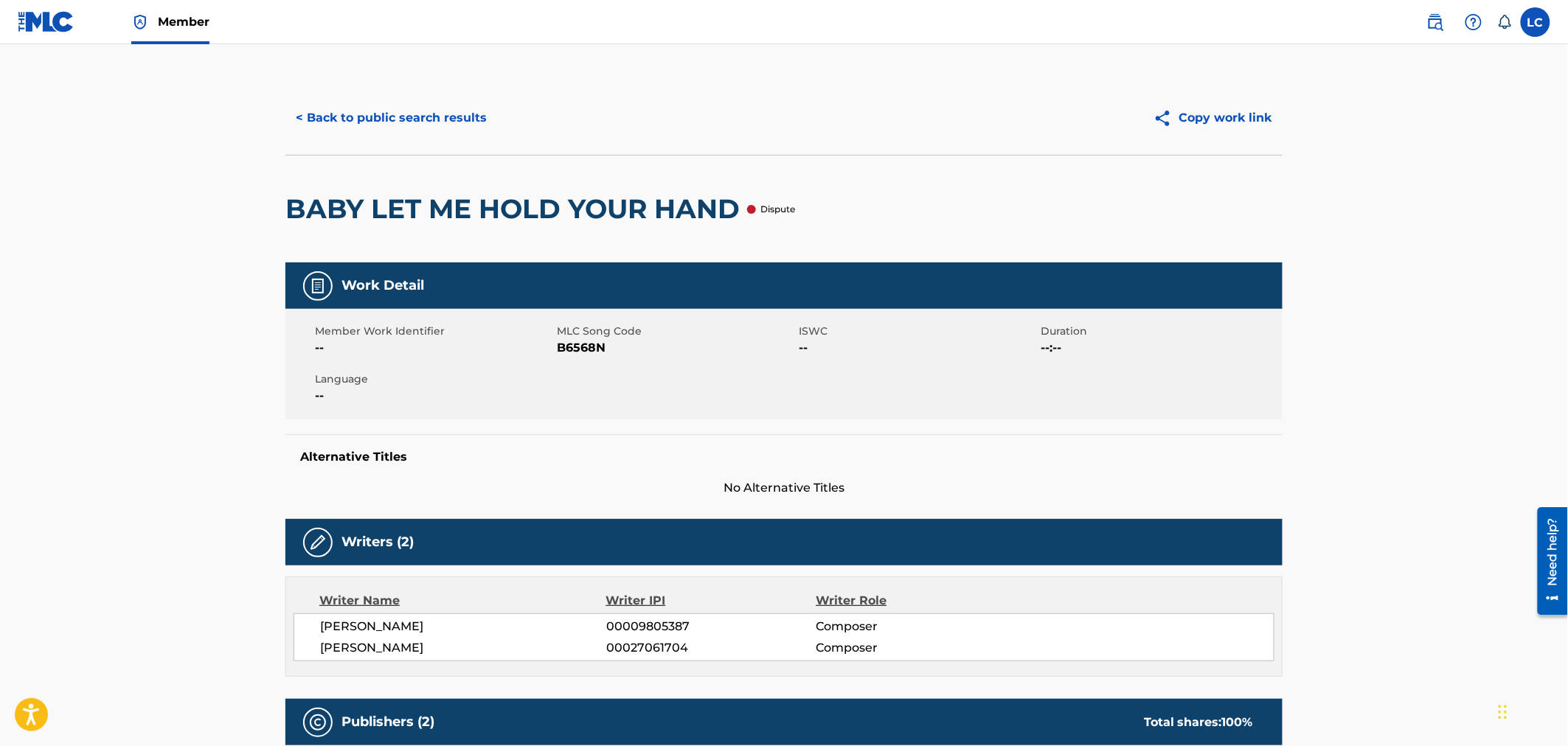
click at [343, 116] on button "< Back to public search results" at bounding box center [391, 118] width 211 height 37
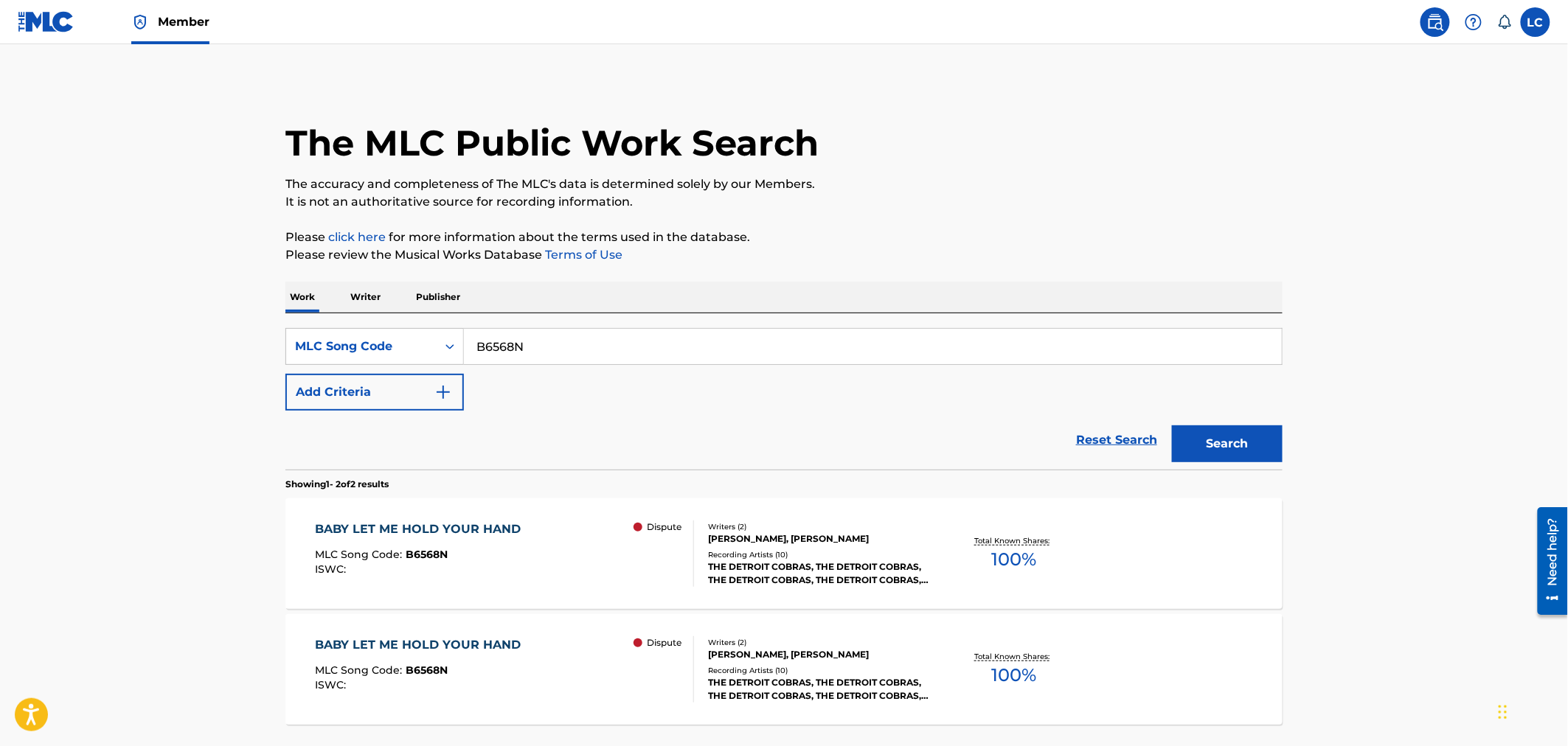
scroll to position [87, 0]
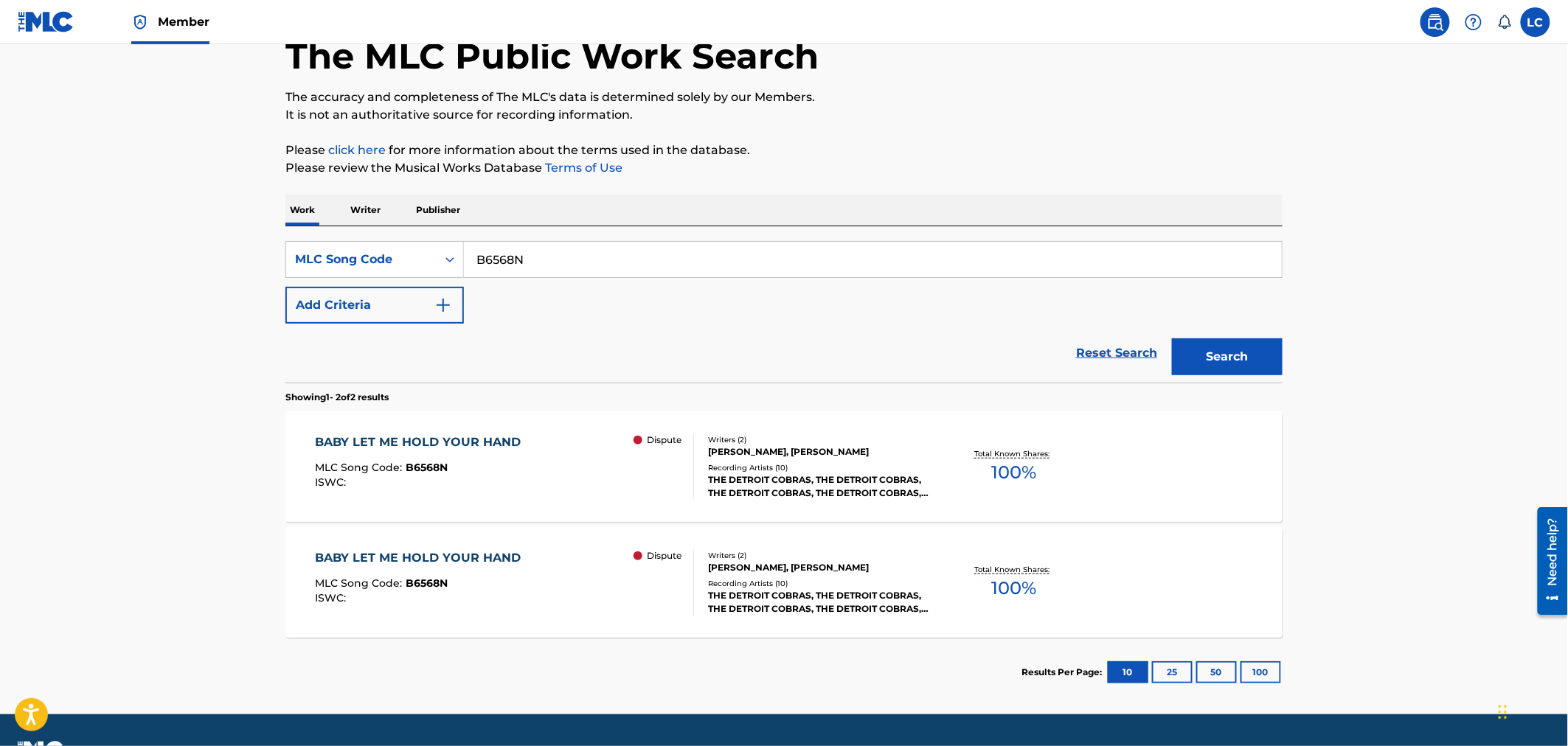
click at [529, 253] on input "B6568N" at bounding box center [873, 259] width 818 height 36
paste input "I23055"
type input "I23055"
click at [1237, 347] on button "Search" at bounding box center [1227, 356] width 111 height 37
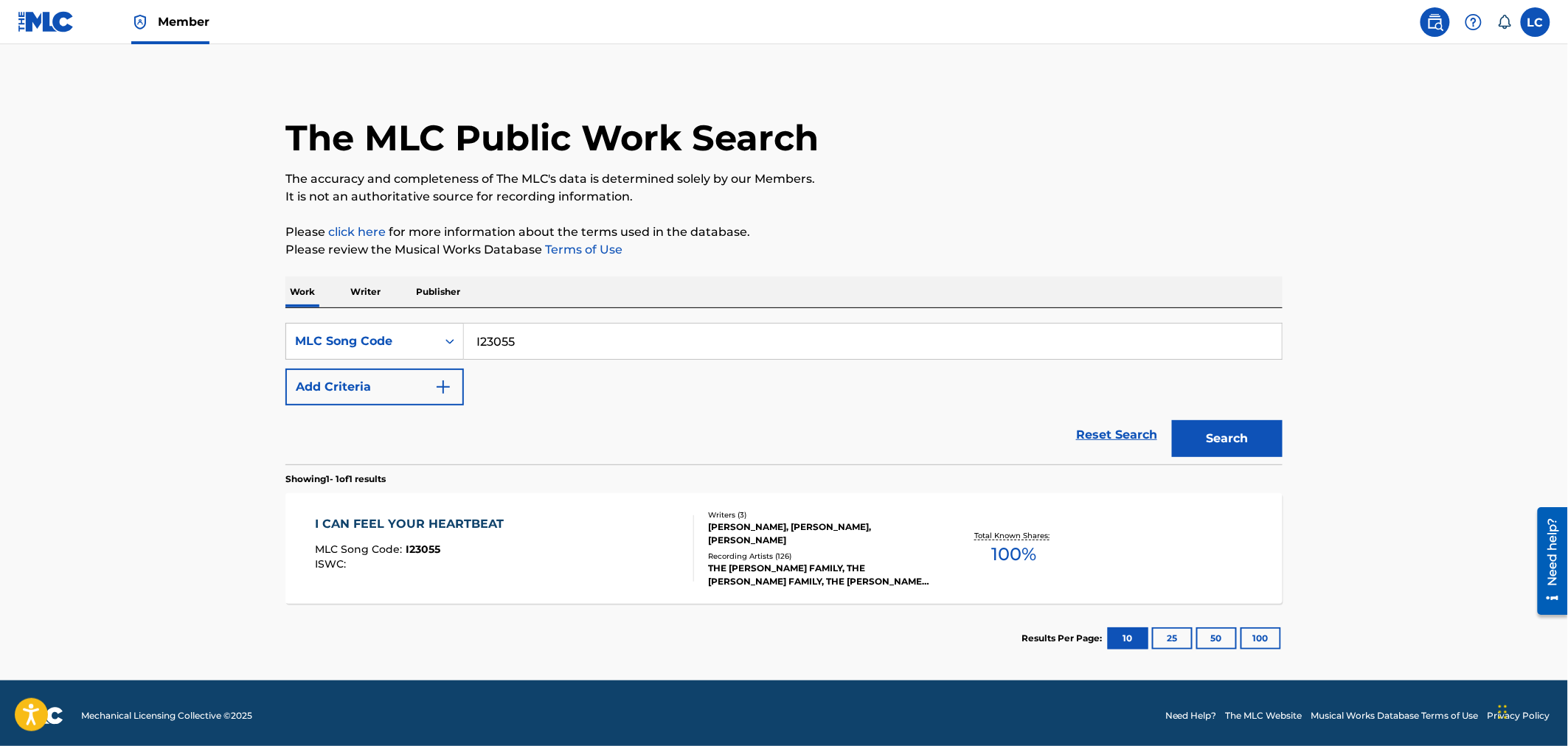
scroll to position [11, 0]
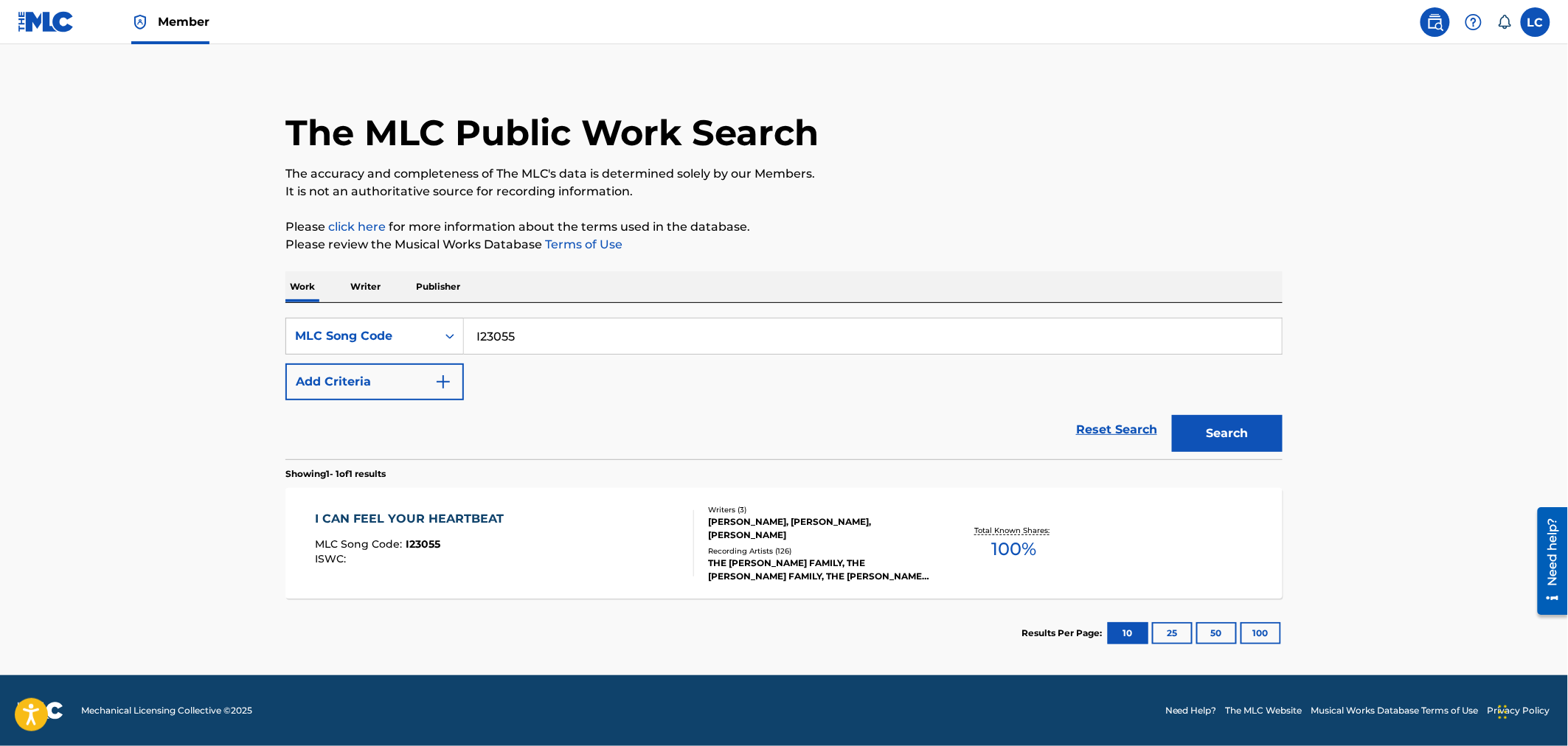
click at [656, 502] on div "I CAN FEEL YOUR HEARTBEAT MLC Song Code : I23055 ISWC : Writers ( 3 ) [PERSON_N…" at bounding box center [784, 543] width 997 height 111
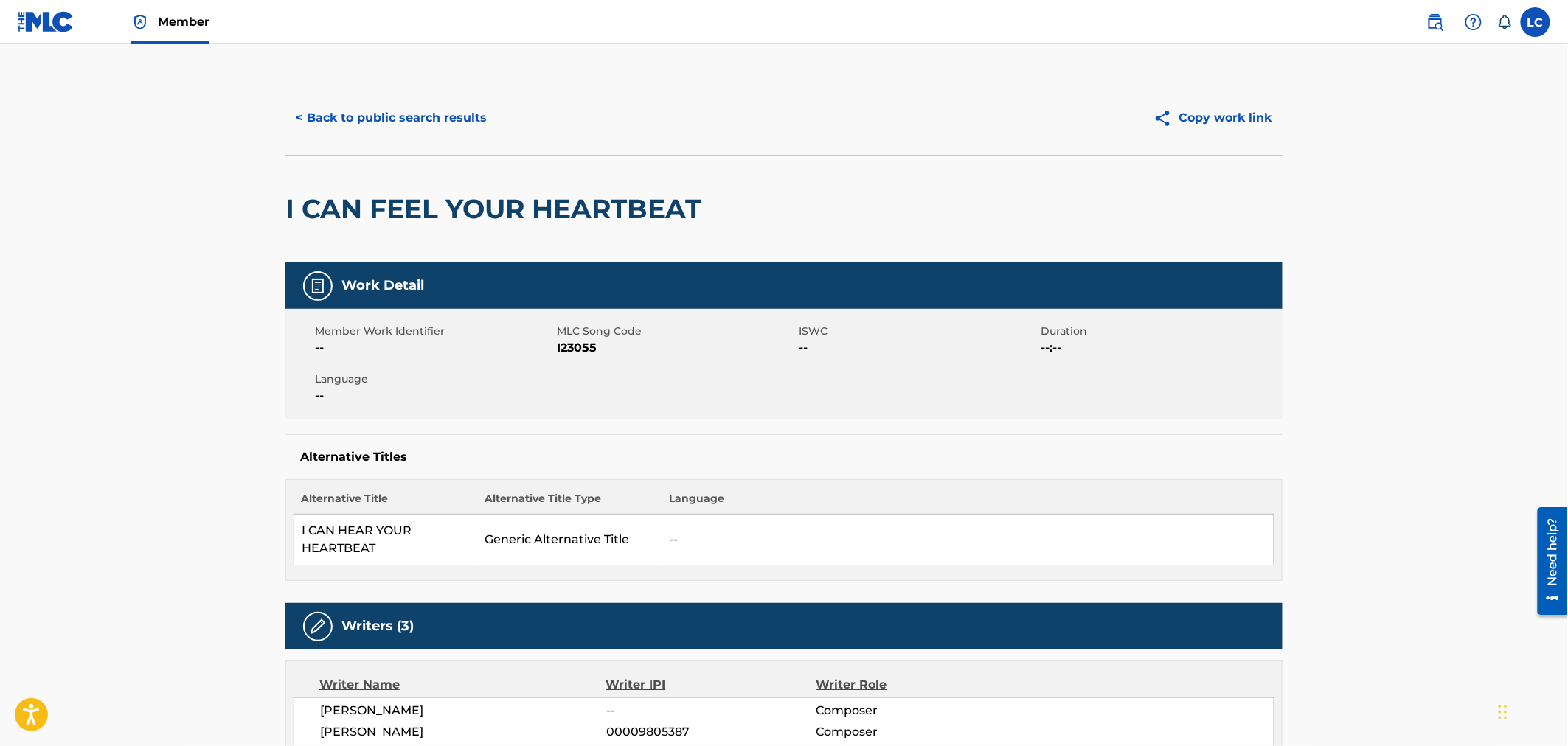
click at [325, 118] on button "< Back to public search results" at bounding box center [391, 118] width 211 height 37
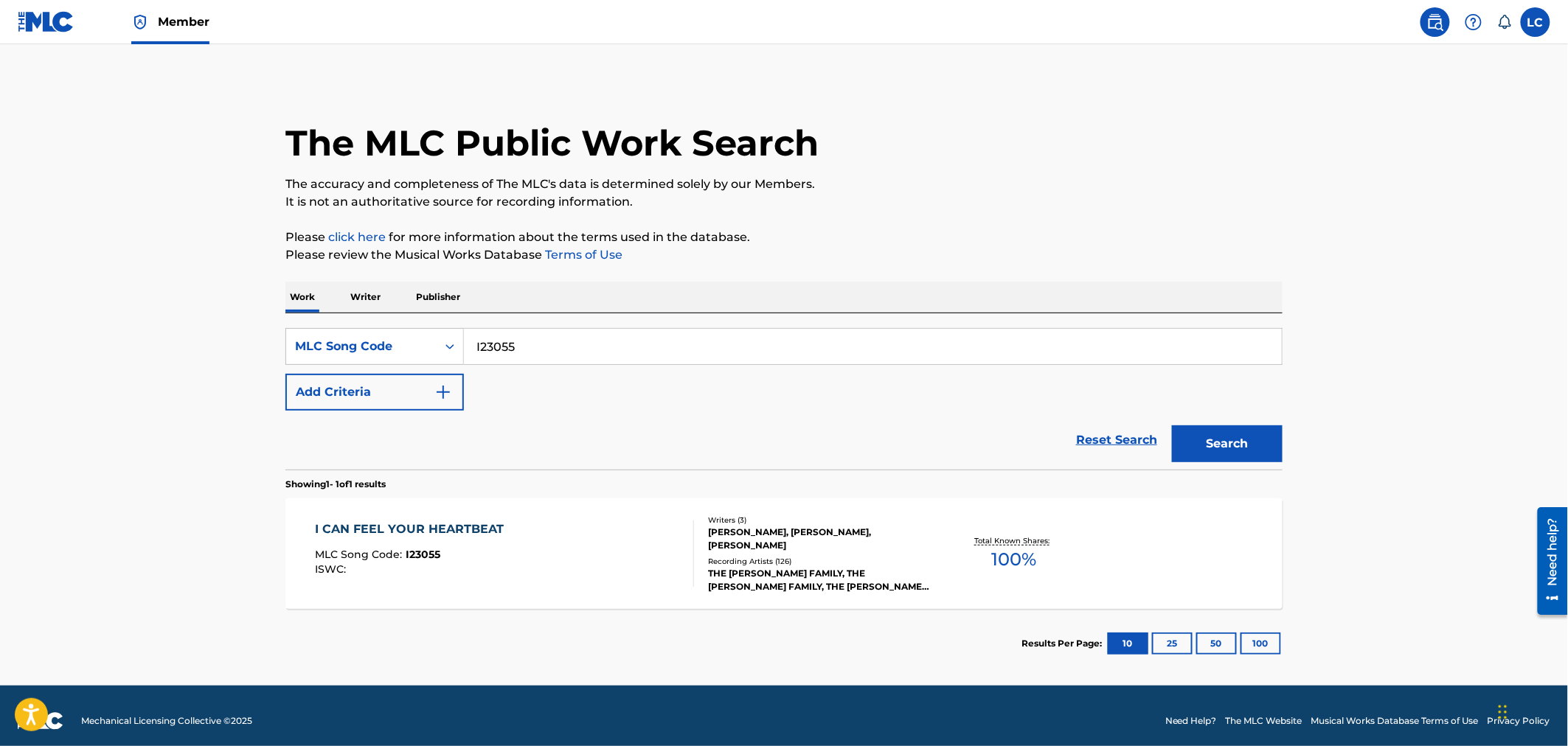
click at [550, 349] on input "I23055" at bounding box center [873, 346] width 818 height 36
paste input "00872"
type input "I00872"
click at [1244, 439] on button "Search" at bounding box center [1227, 444] width 111 height 37
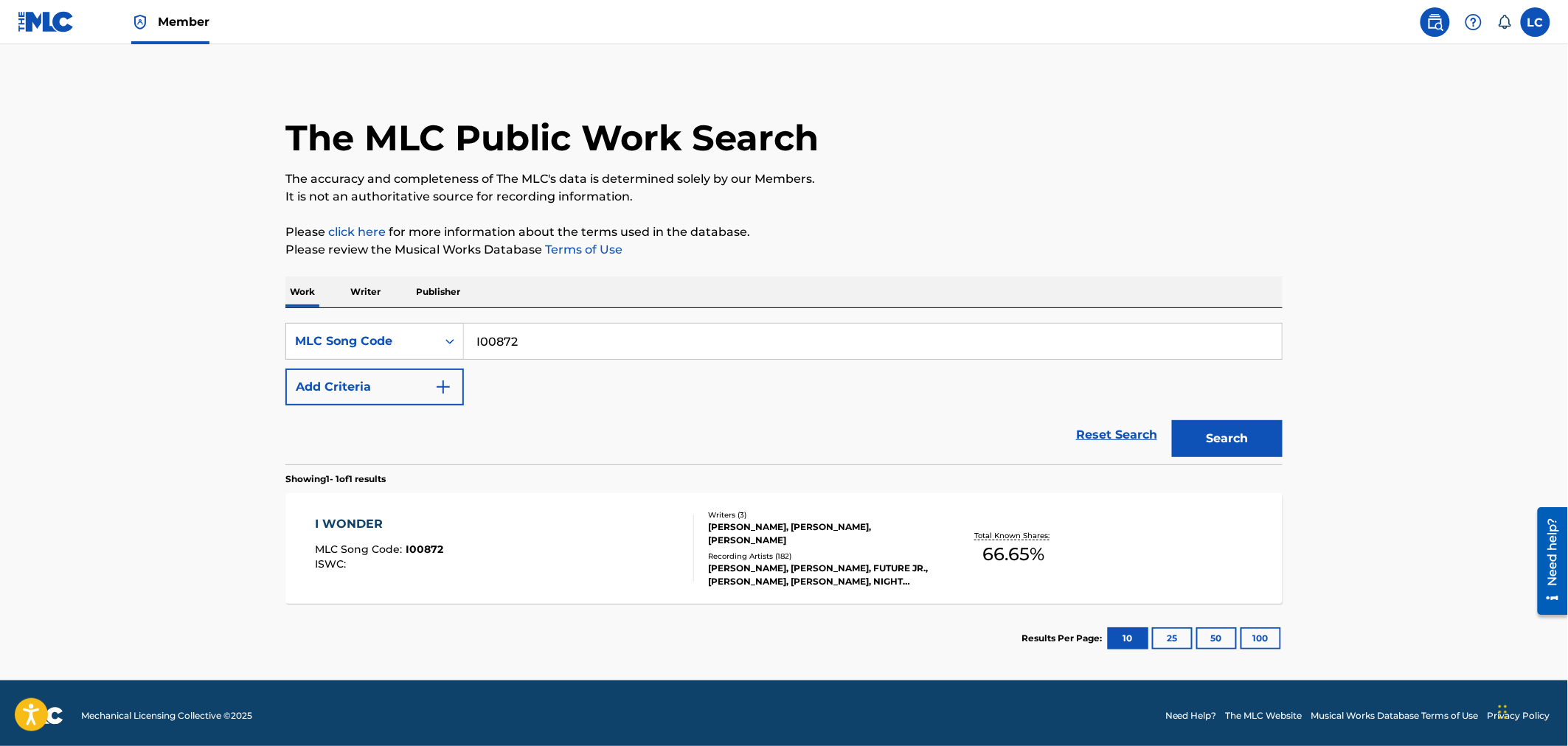
scroll to position [11, 0]
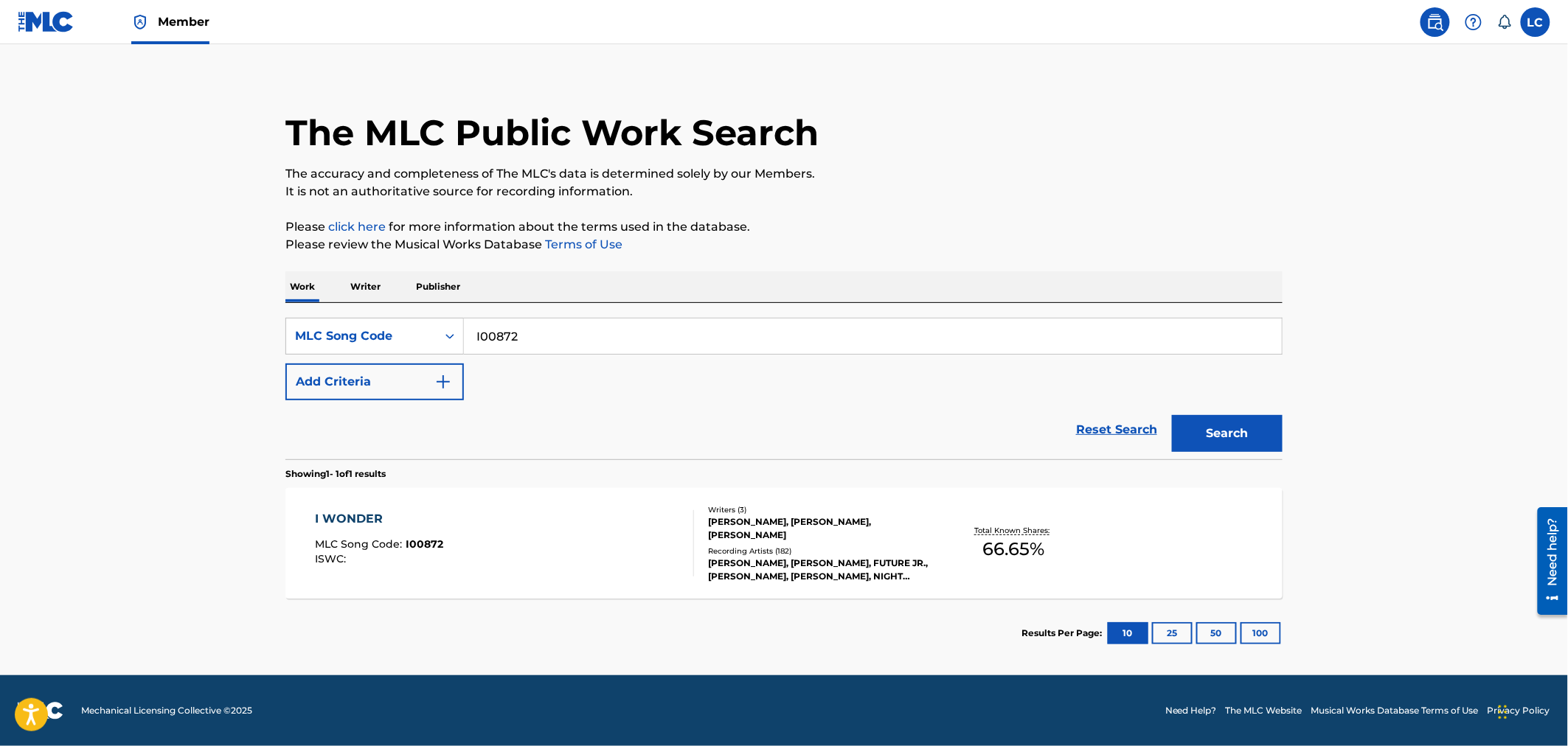
click at [683, 511] on div at bounding box center [687, 542] width 12 height 66
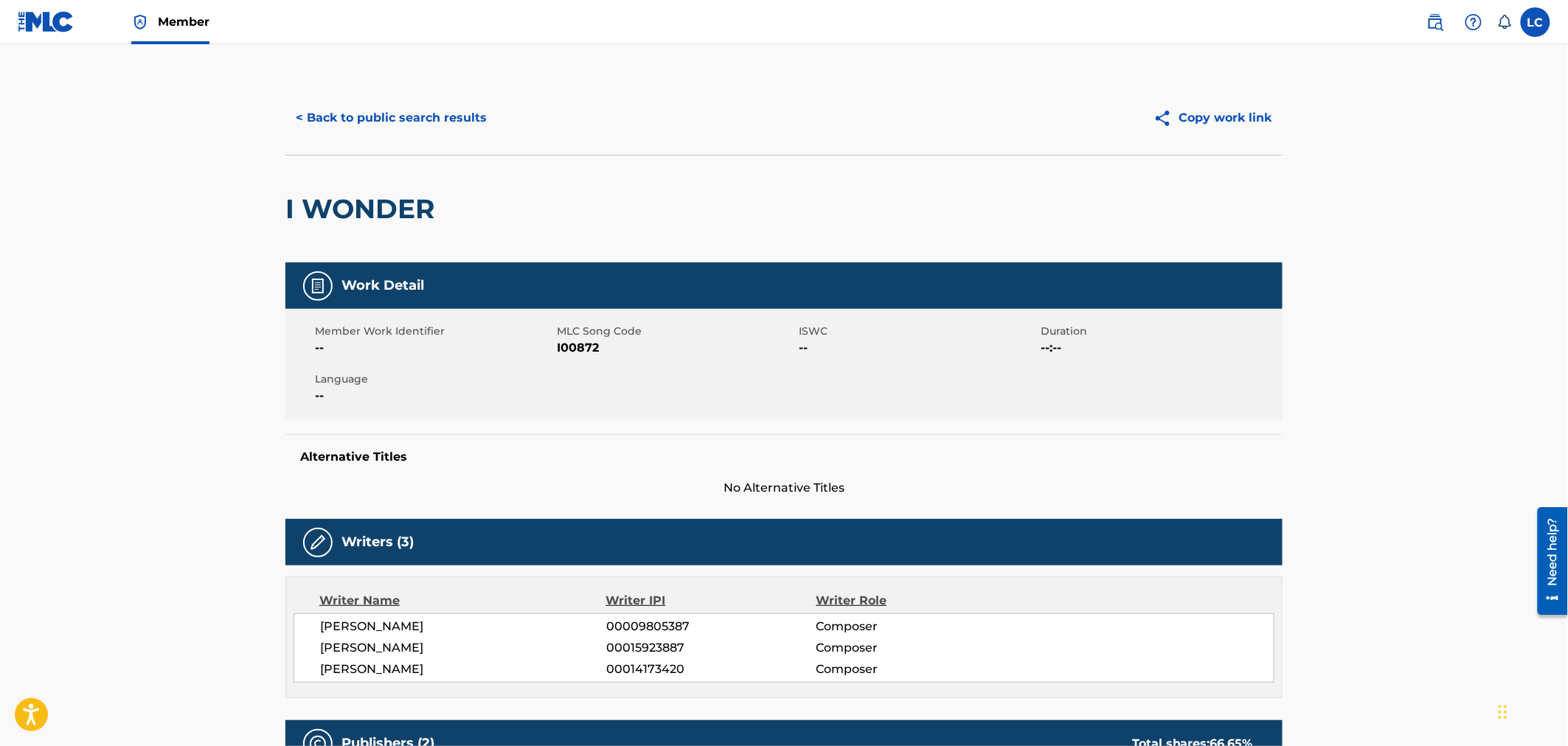
click at [384, 112] on button "< Back to public search results" at bounding box center [391, 118] width 211 height 37
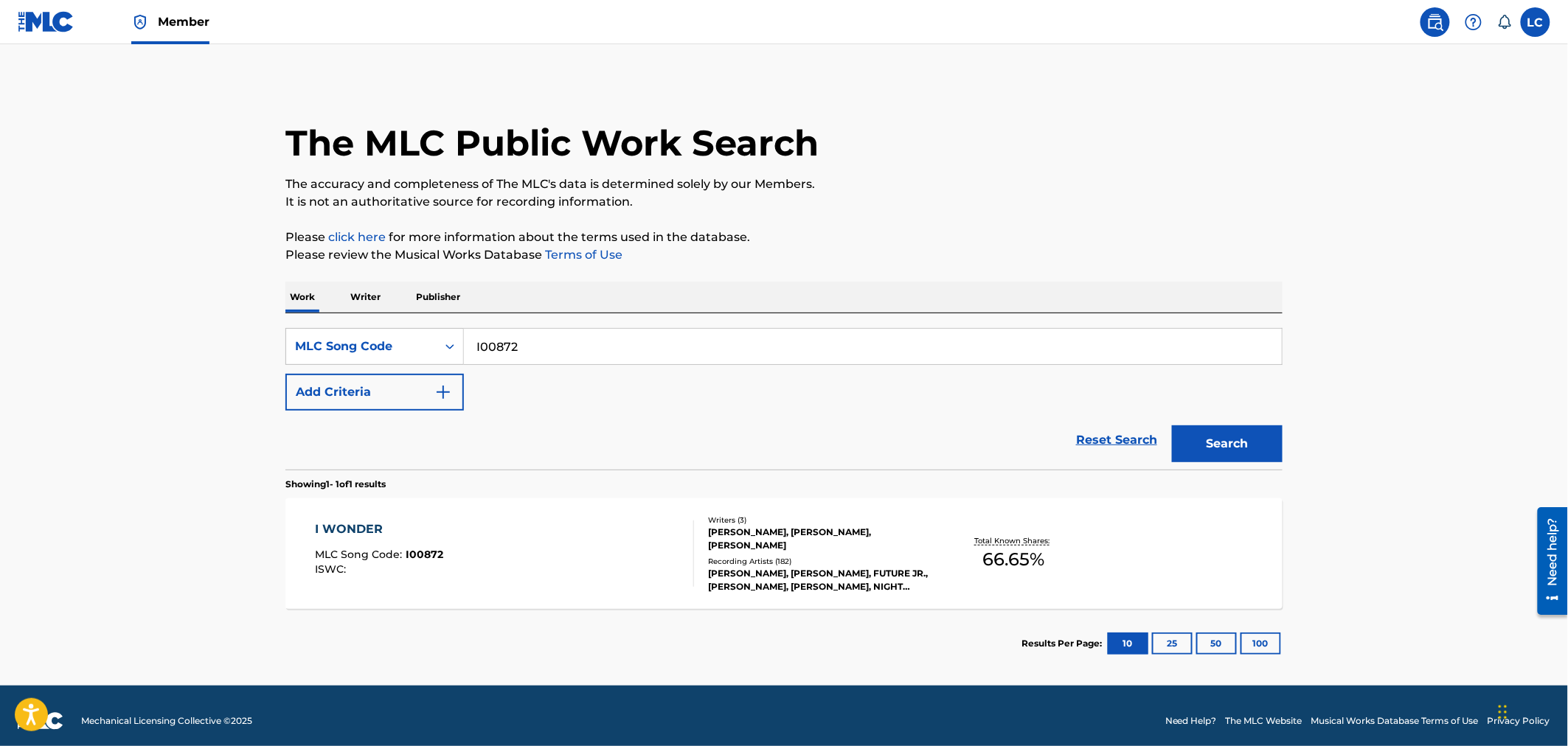
click at [526, 361] on input "I00872" at bounding box center [873, 346] width 818 height 36
click at [527, 359] on input "I00872" at bounding box center [873, 346] width 818 height 36
click at [527, 359] on input "I00872" at bounding box center [873, 346] width 818 height 36
paste input "W64256"
type input "W64256"
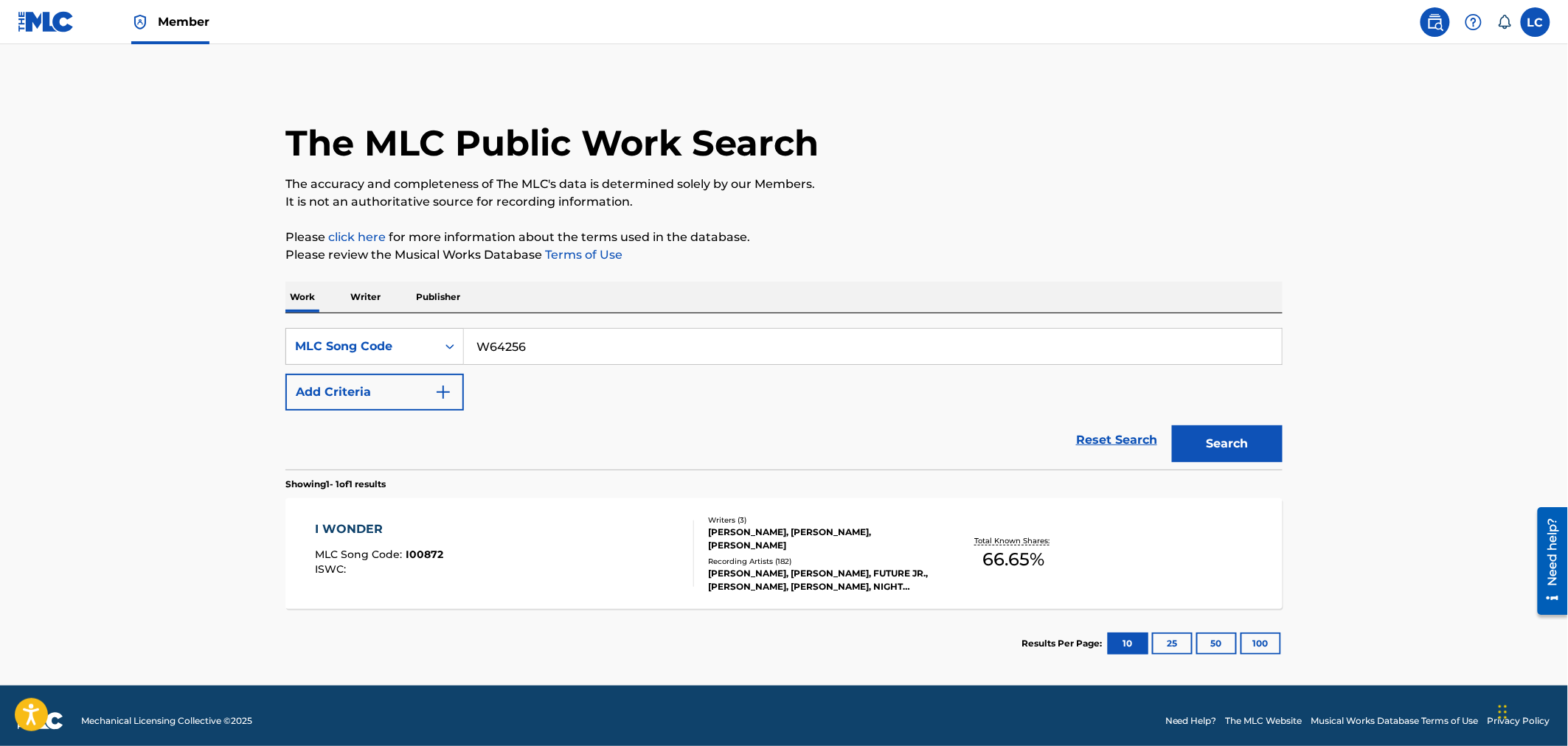
click at [1272, 455] on button "Search" at bounding box center [1227, 444] width 111 height 37
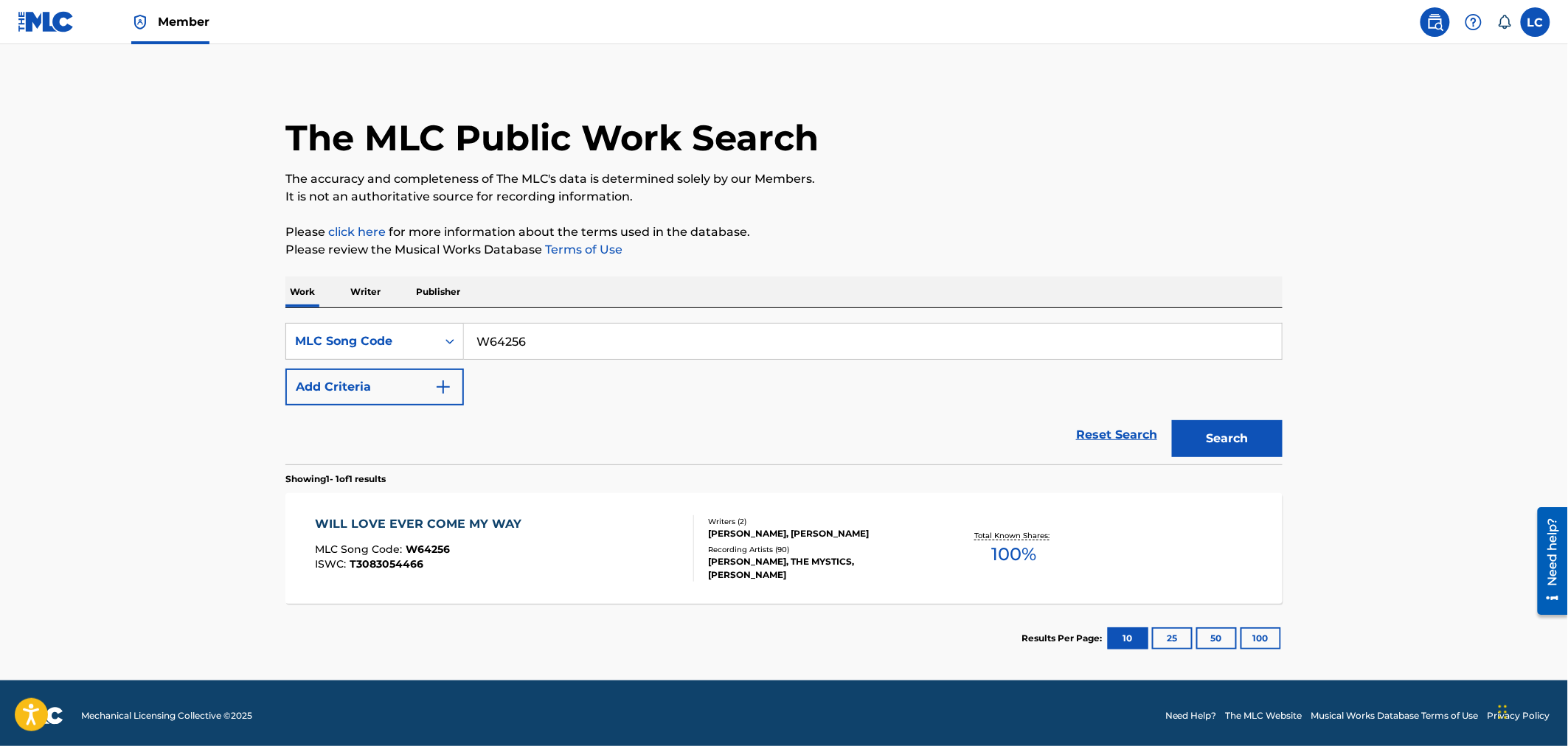
scroll to position [11, 0]
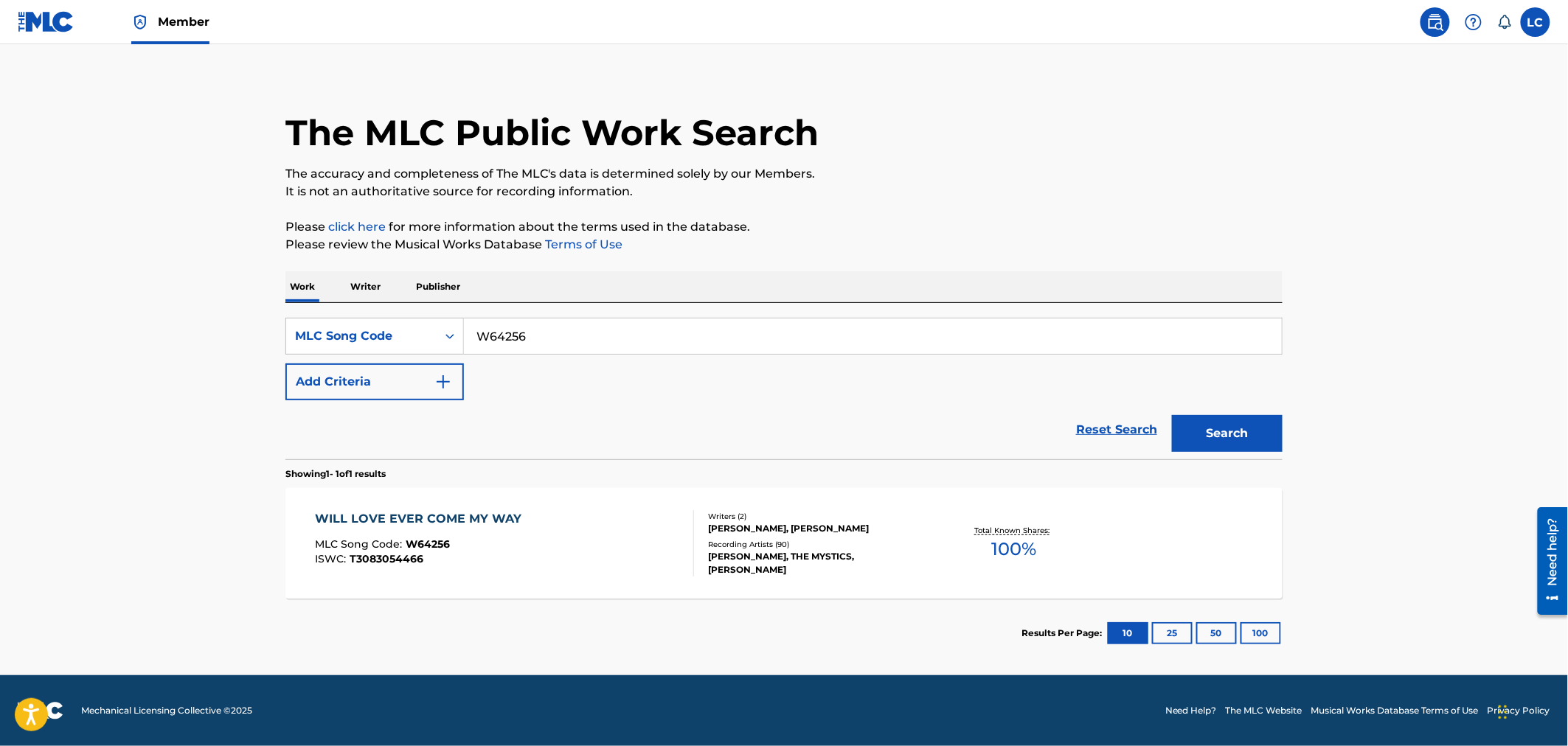
click at [751, 519] on div "Writers ( 2 )" at bounding box center [819, 516] width 223 height 11
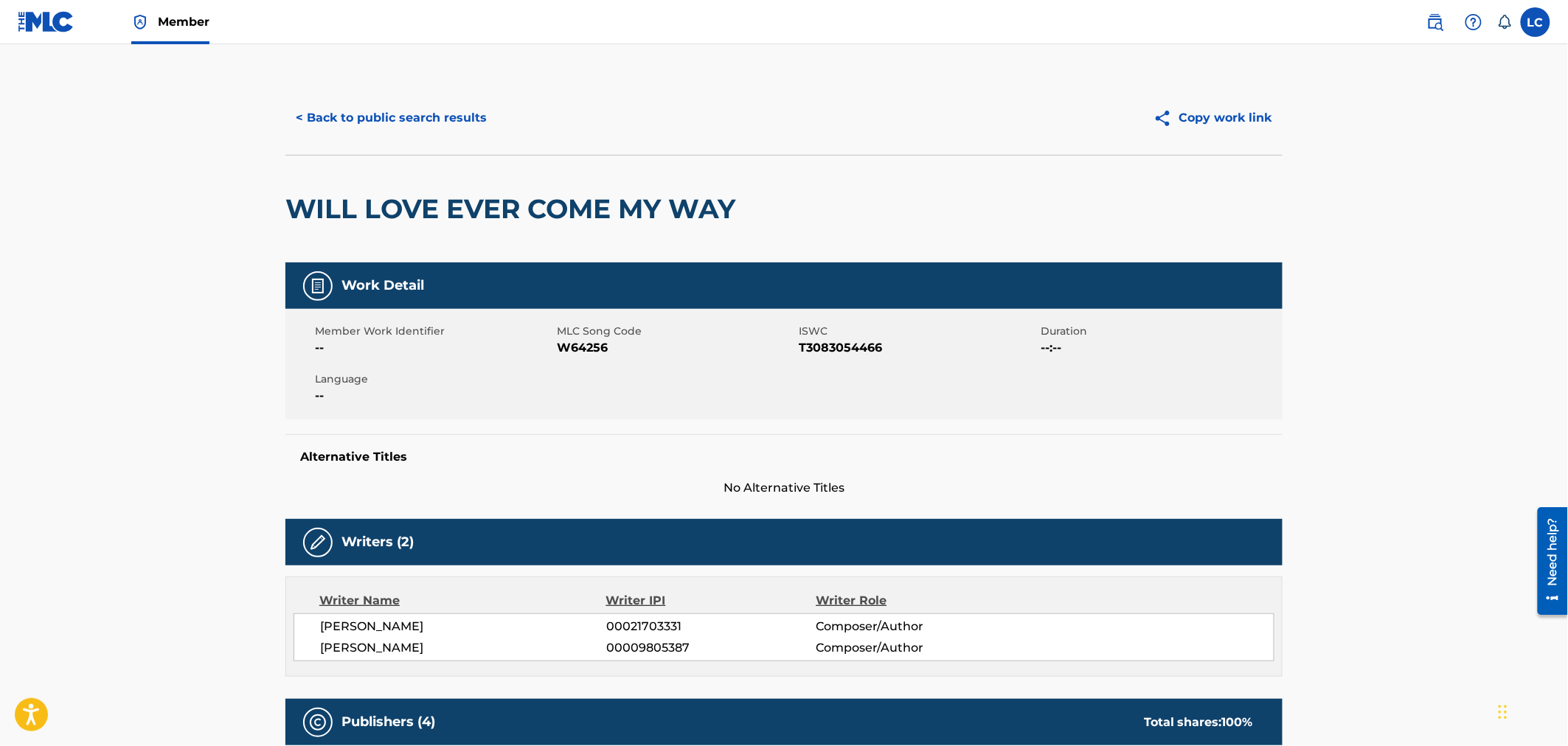
click at [1431, 13] on img at bounding box center [1434, 21] width 17 height 17
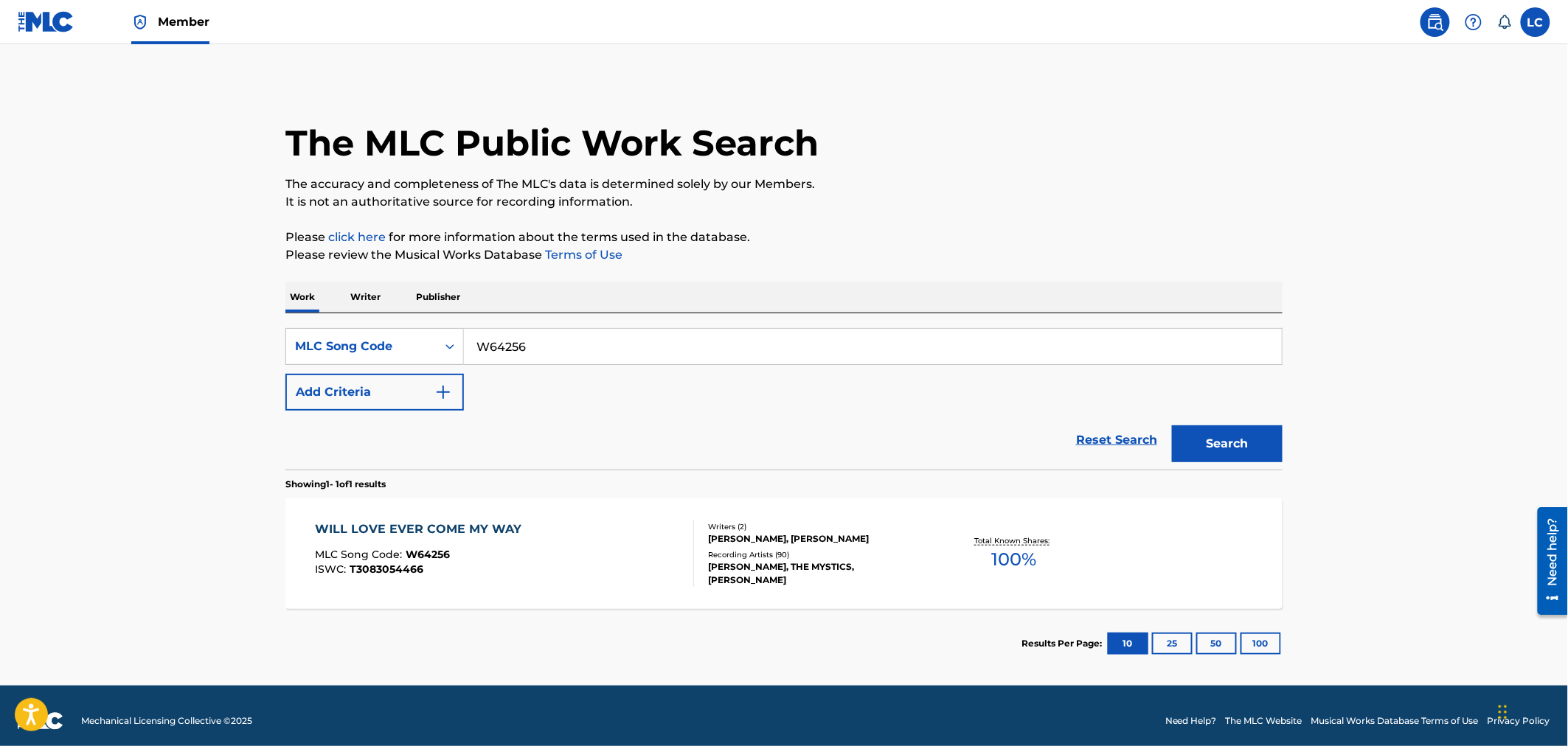
click at [552, 359] on input "W64256" at bounding box center [873, 346] width 818 height 36
paste input "B6568N"
type input "B6568N"
click at [1236, 453] on button "Search" at bounding box center [1227, 444] width 111 height 37
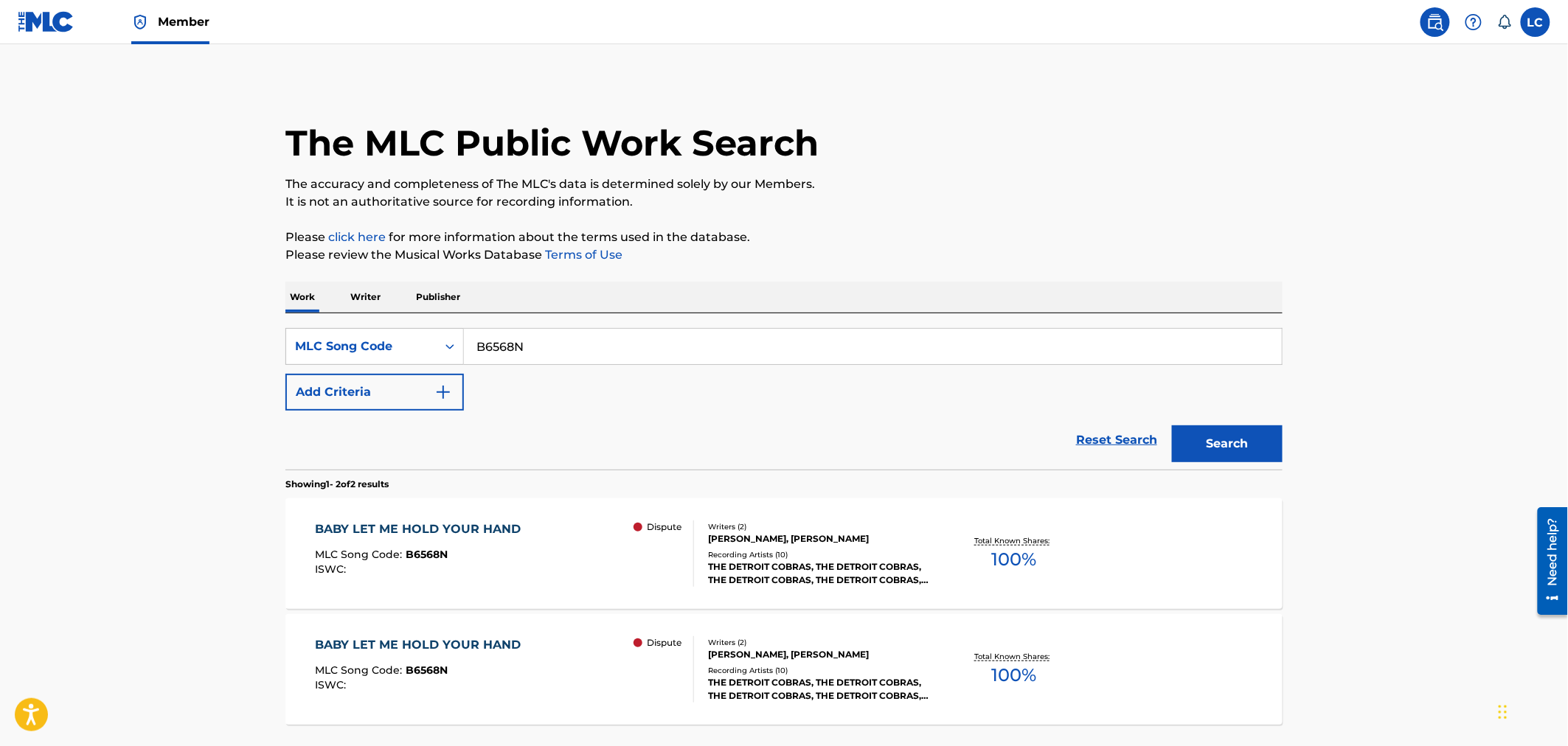
click at [849, 549] on div "Recording Artists ( 10 )" at bounding box center [819, 555] width 223 height 11
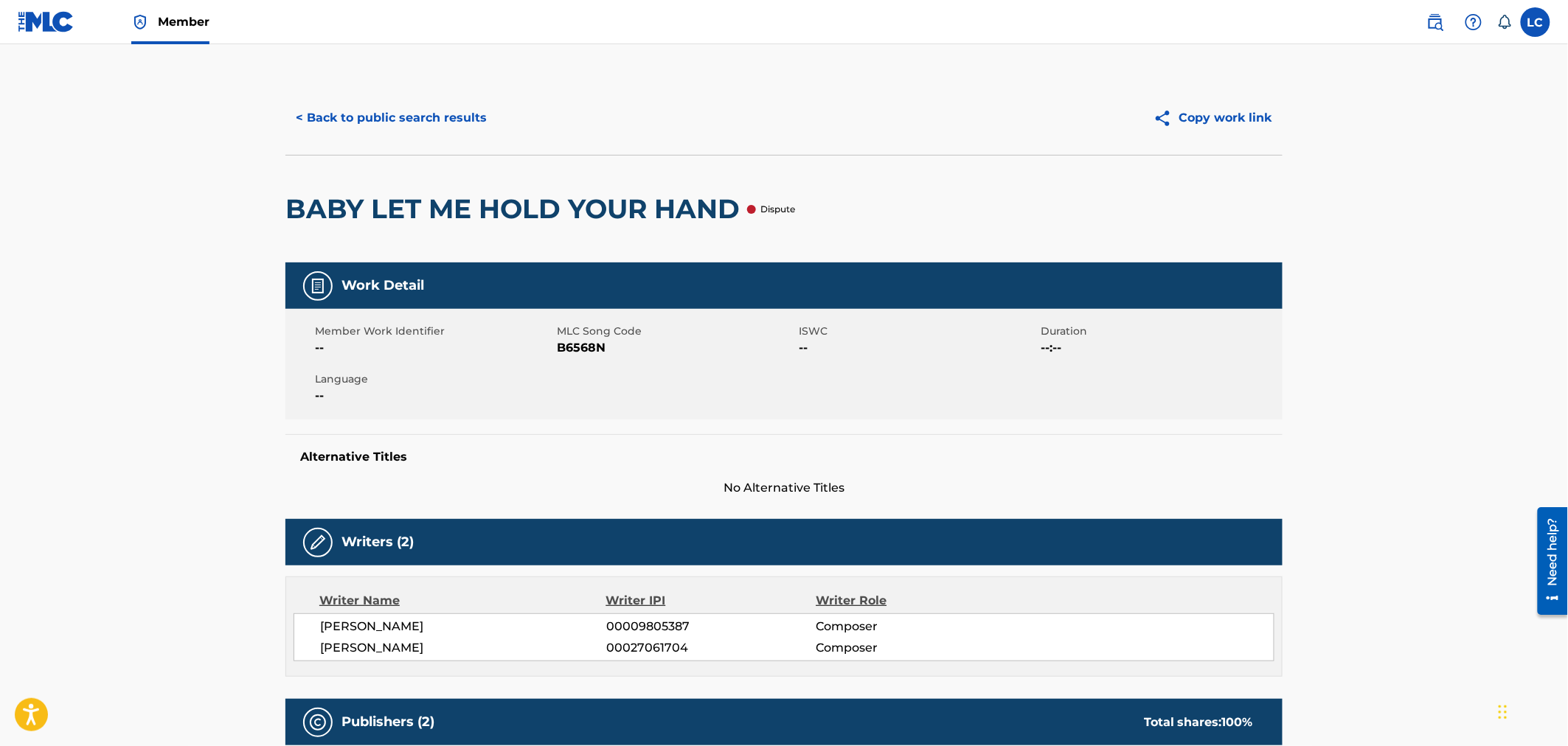
click at [422, 118] on button "< Back to public search results" at bounding box center [391, 118] width 211 height 37
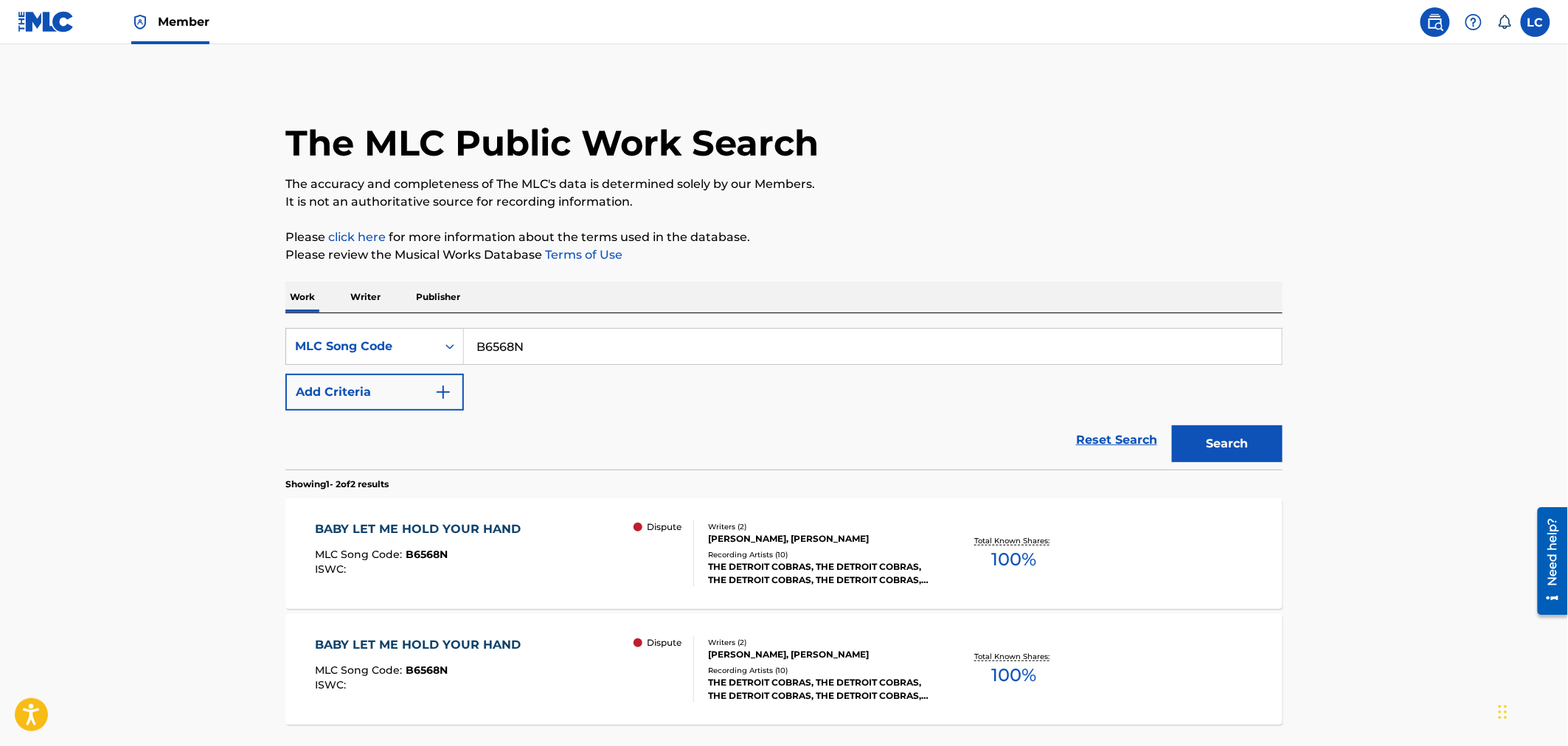
click at [542, 345] on input "B6568N" at bounding box center [873, 346] width 818 height 36
paste input "I23055"
type input "I23055"
click at [1237, 438] on button "Search" at bounding box center [1227, 444] width 111 height 37
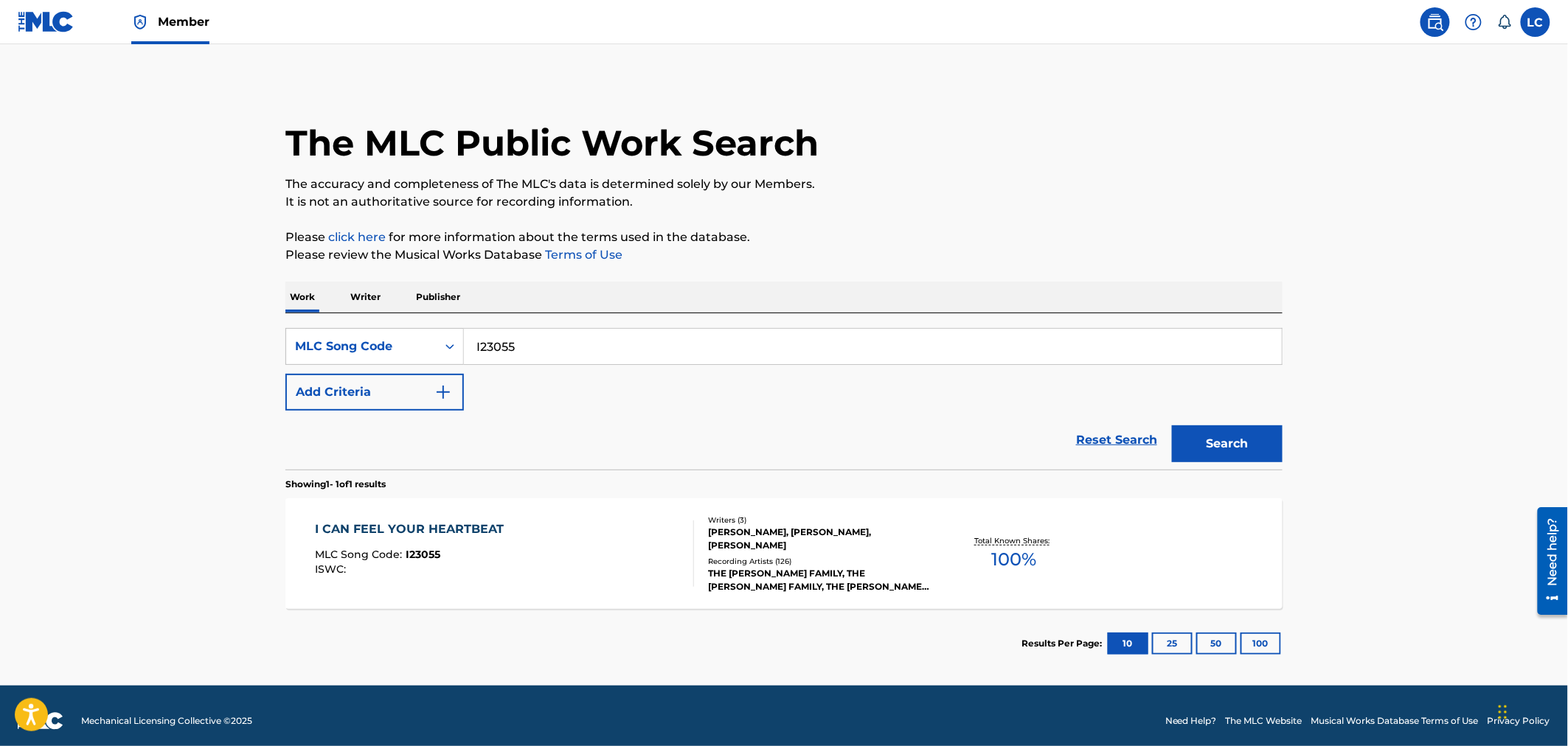
scroll to position [11, 0]
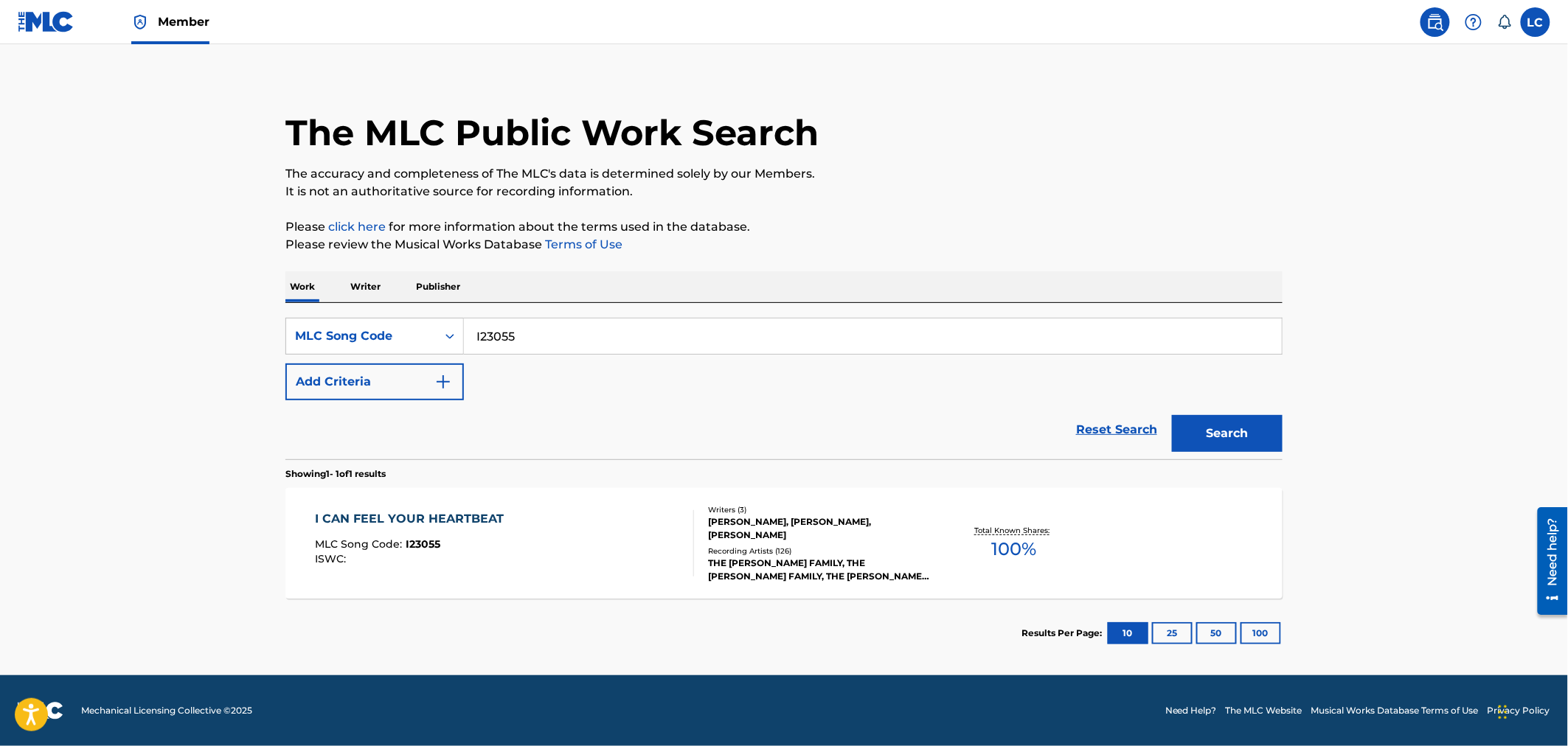
click at [828, 520] on div "[PERSON_NAME], [PERSON_NAME], [PERSON_NAME]" at bounding box center [819, 528] width 223 height 27
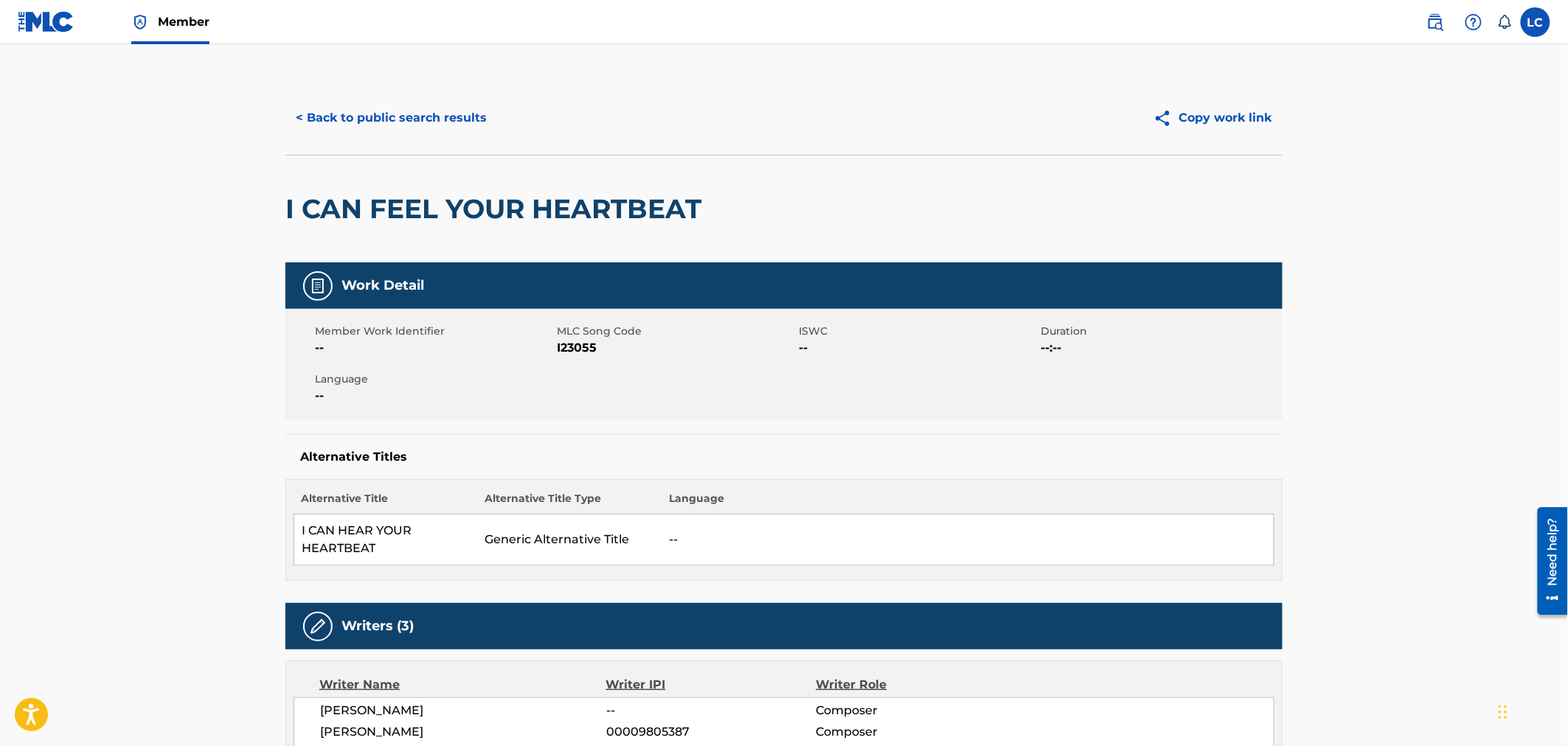
click at [420, 120] on button "< Back to public search results" at bounding box center [391, 118] width 211 height 37
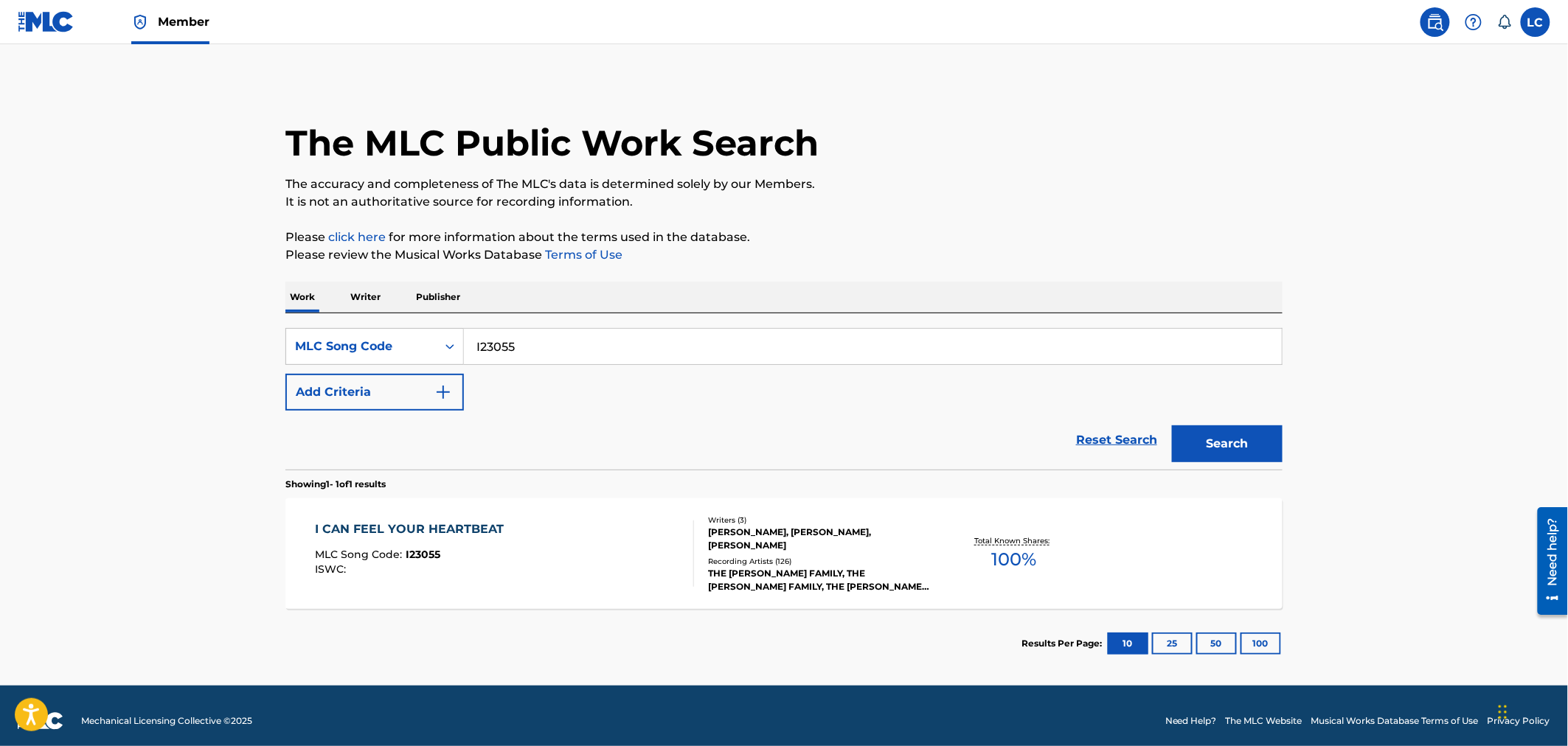
click at [542, 348] on input "I23055" at bounding box center [873, 346] width 818 height 36
paste input "00872"
type input "I00872"
click at [1236, 435] on button "Search" at bounding box center [1227, 444] width 111 height 37
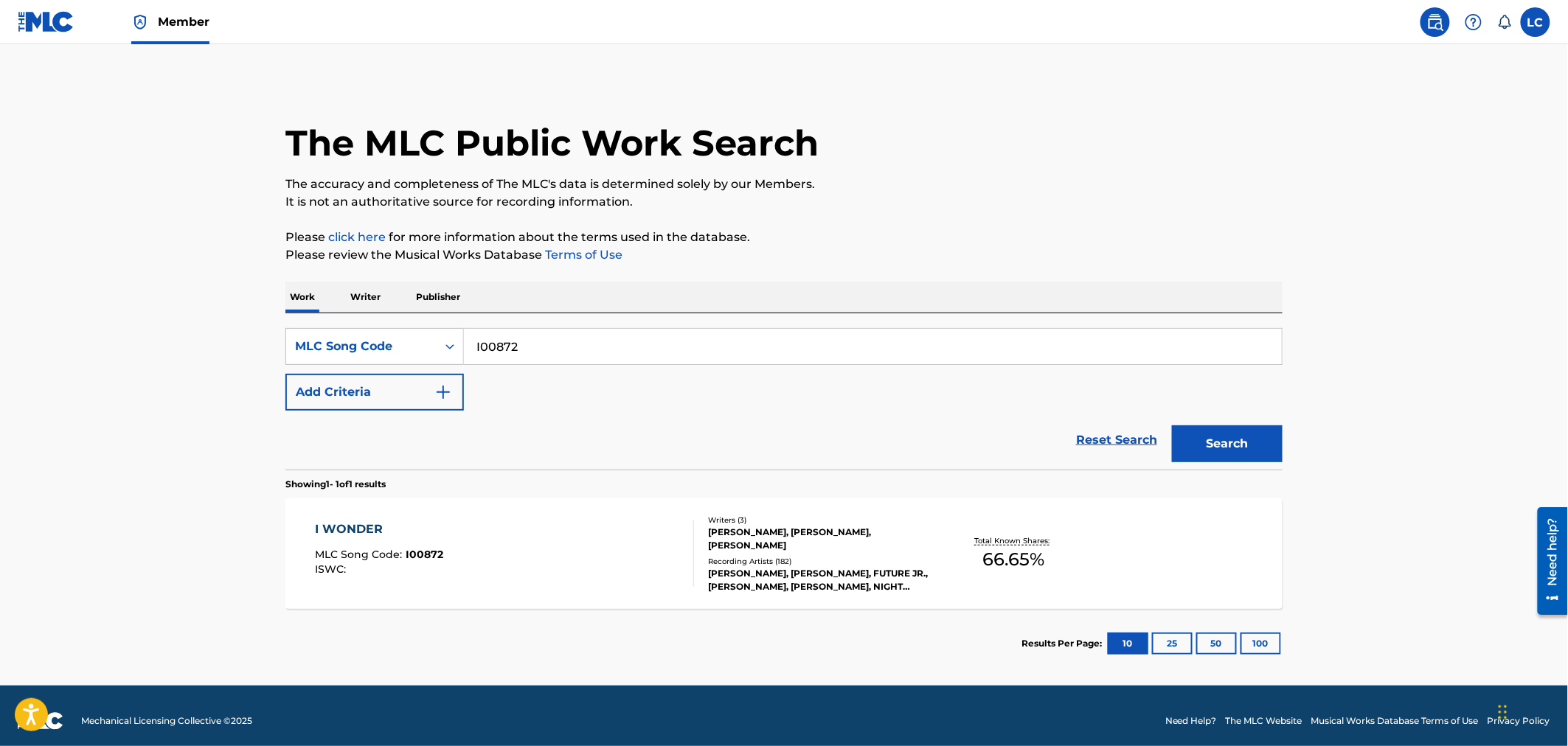
click at [738, 567] on div "[PERSON_NAME], [PERSON_NAME], FUTURE JR., [PERSON_NAME], [PERSON_NAME], NIGHT B…" at bounding box center [819, 580] width 223 height 27
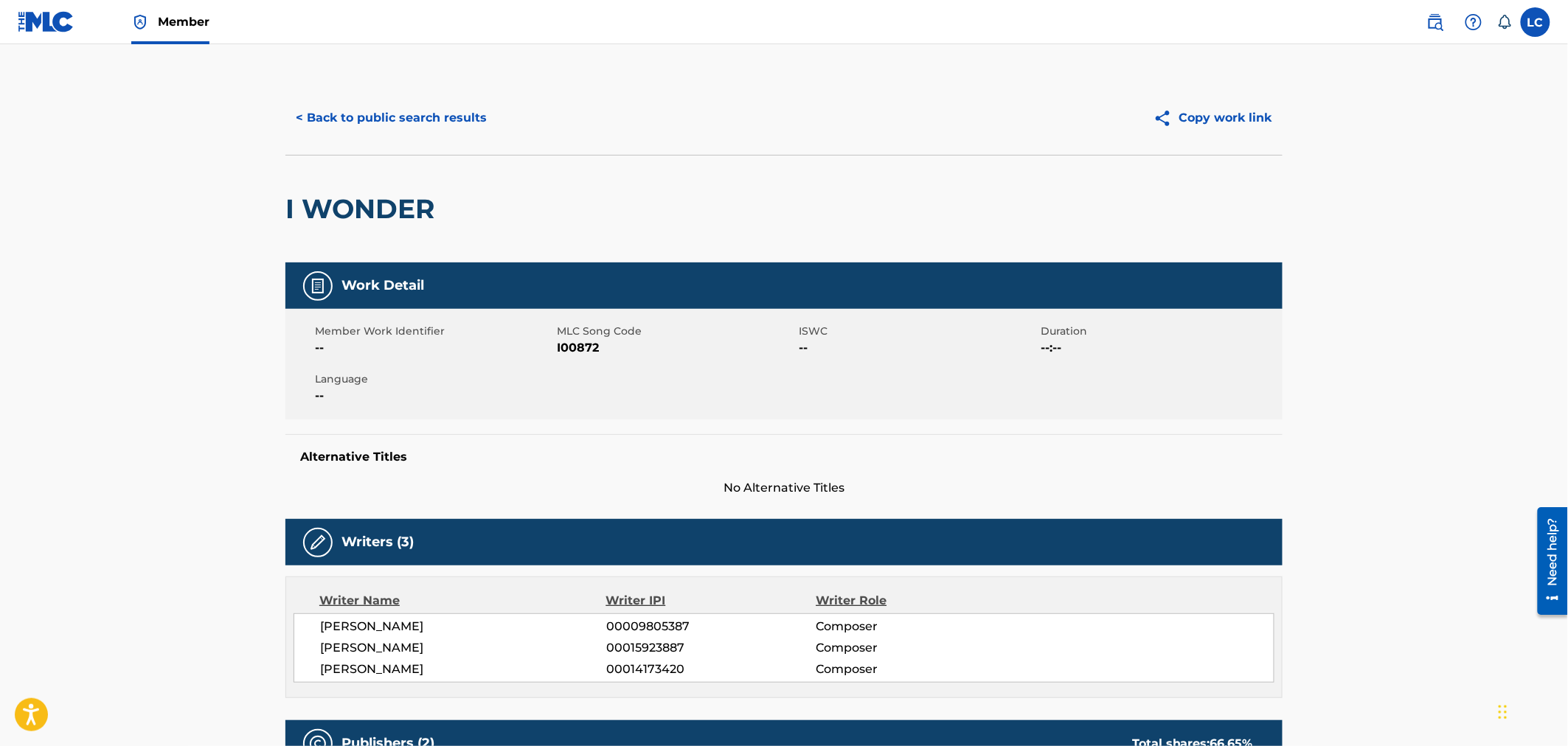
click at [396, 116] on button "< Back to public search results" at bounding box center [391, 118] width 211 height 37
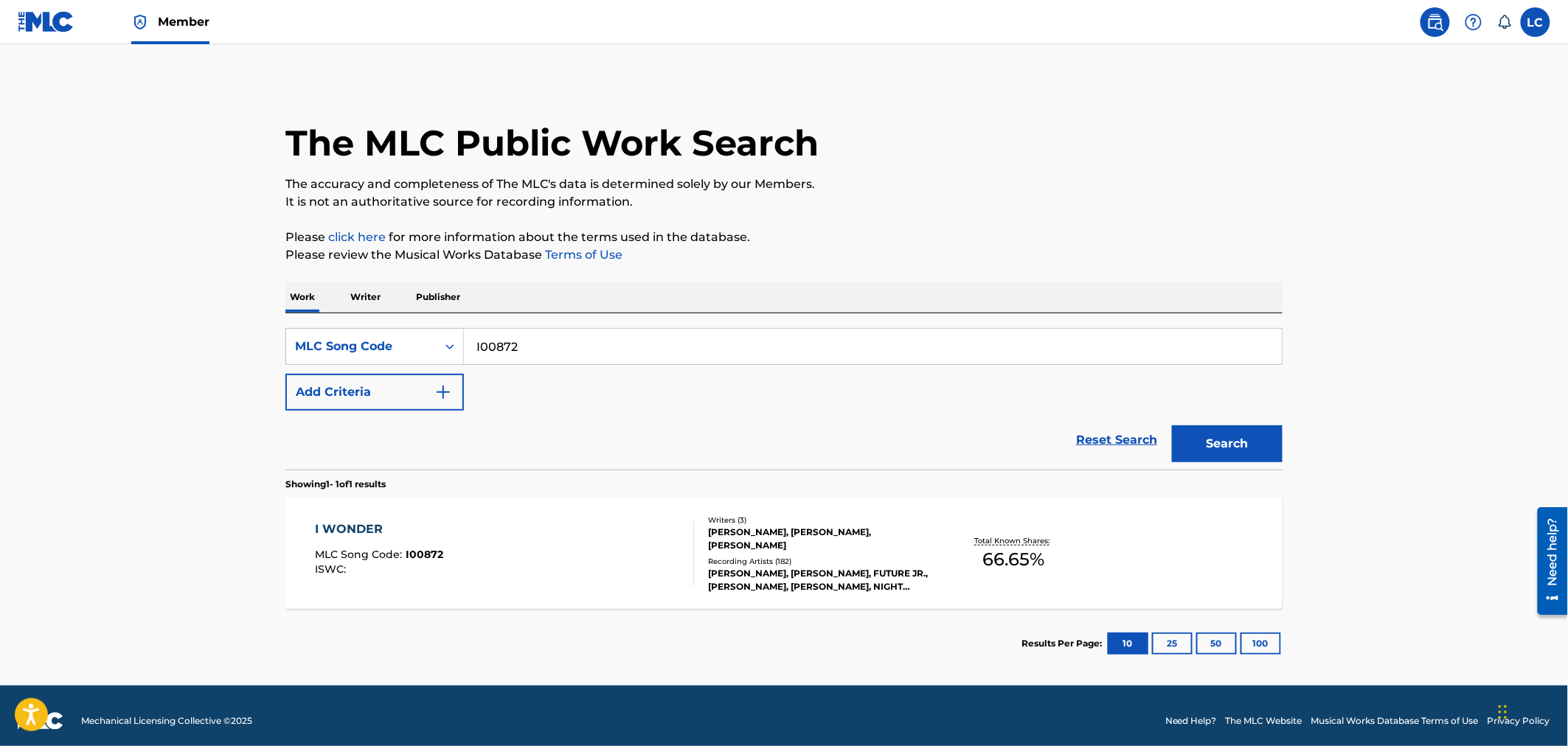
click at [581, 358] on input "I00872" at bounding box center [873, 346] width 818 height 36
paste input "K22035"
type input "K22035"
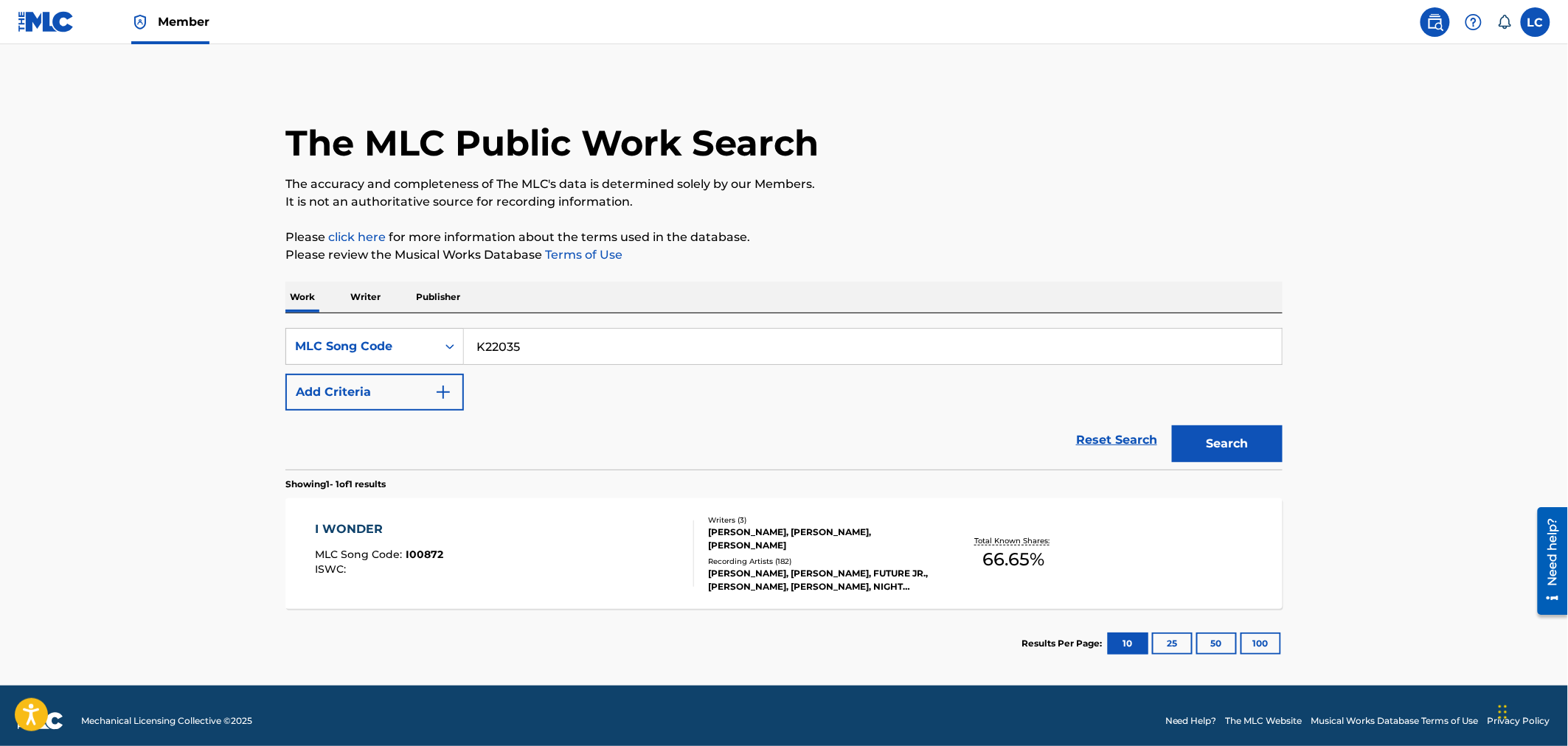
click at [1222, 445] on button "Search" at bounding box center [1227, 444] width 111 height 37
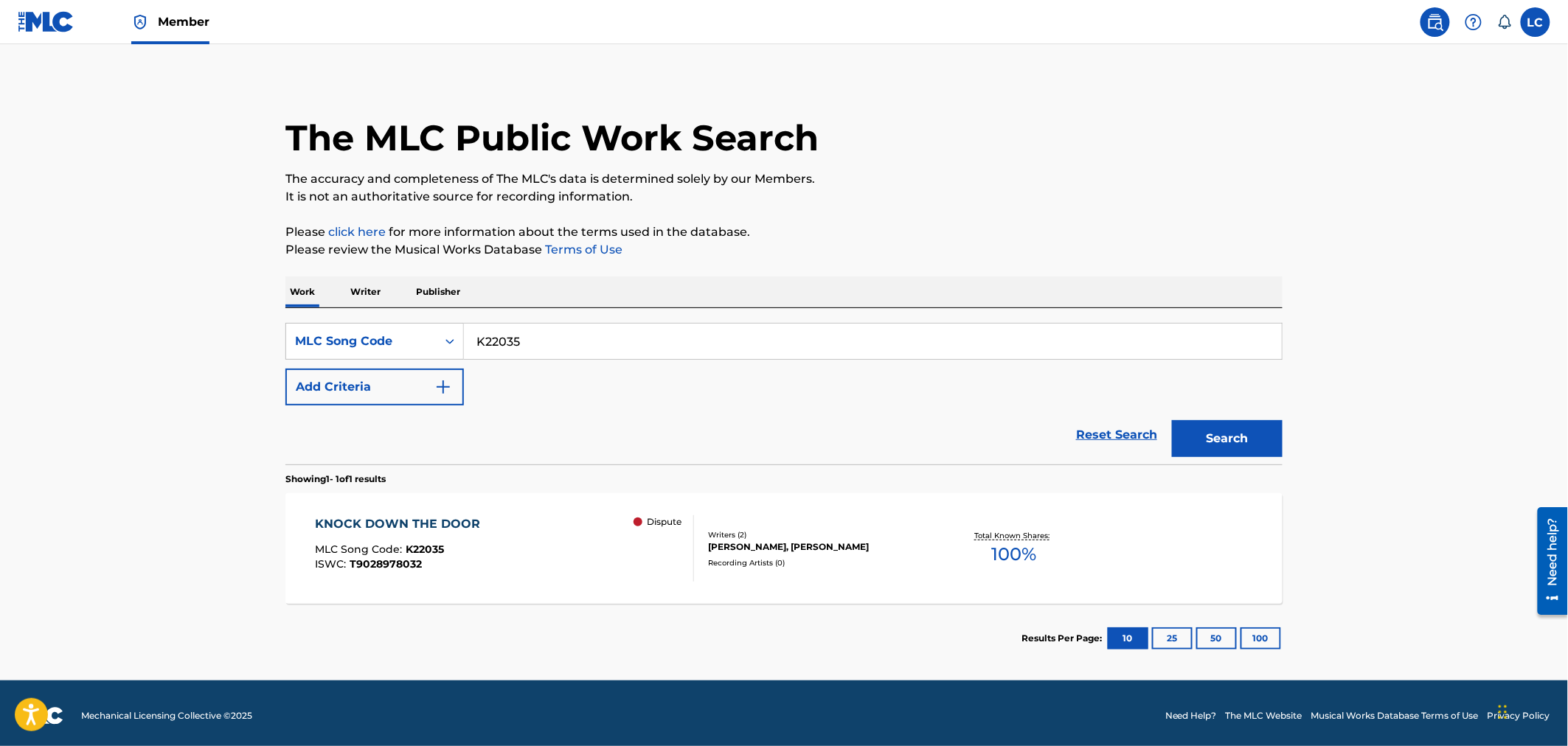
scroll to position [11, 0]
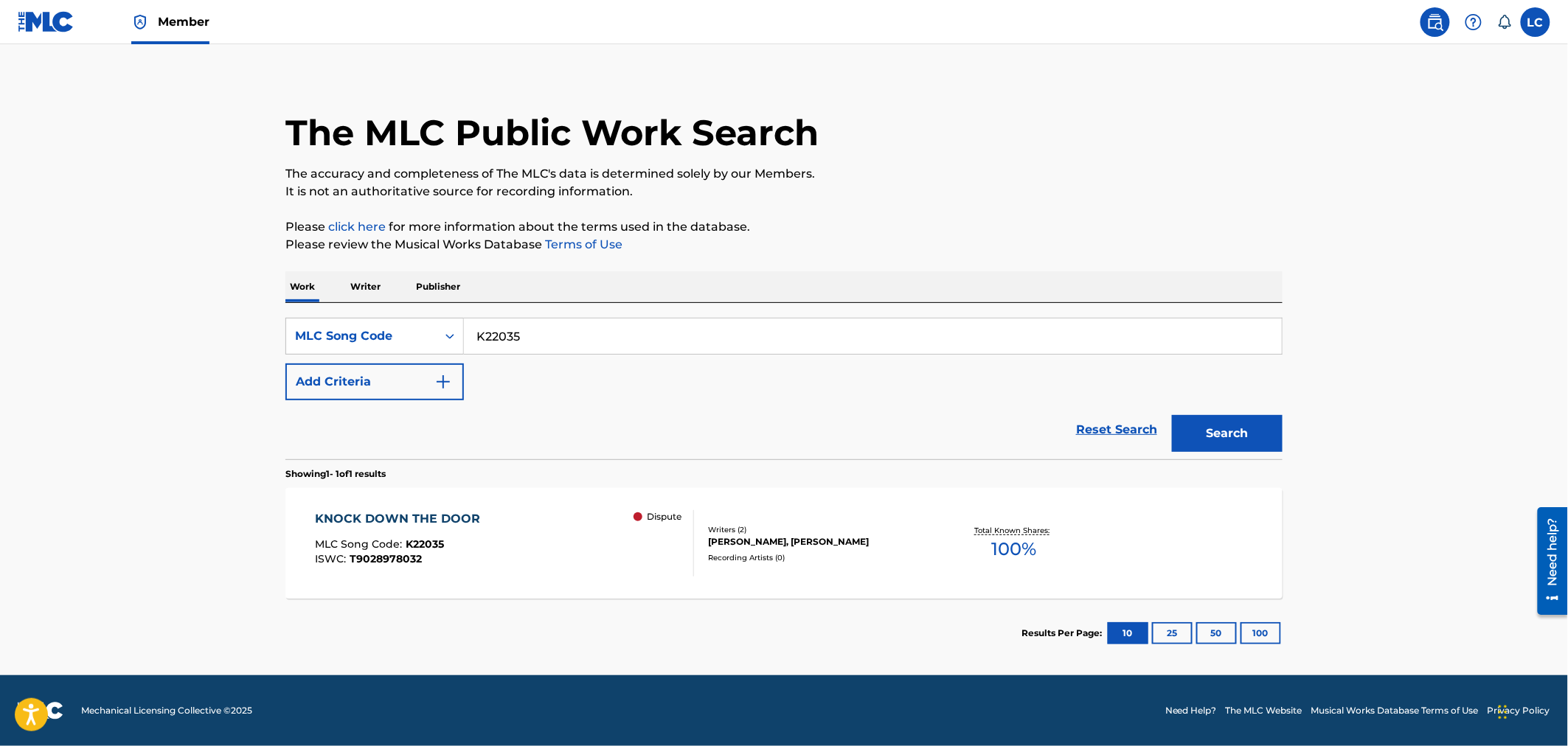
click at [879, 532] on div "Writers ( 2 )" at bounding box center [819, 529] width 223 height 11
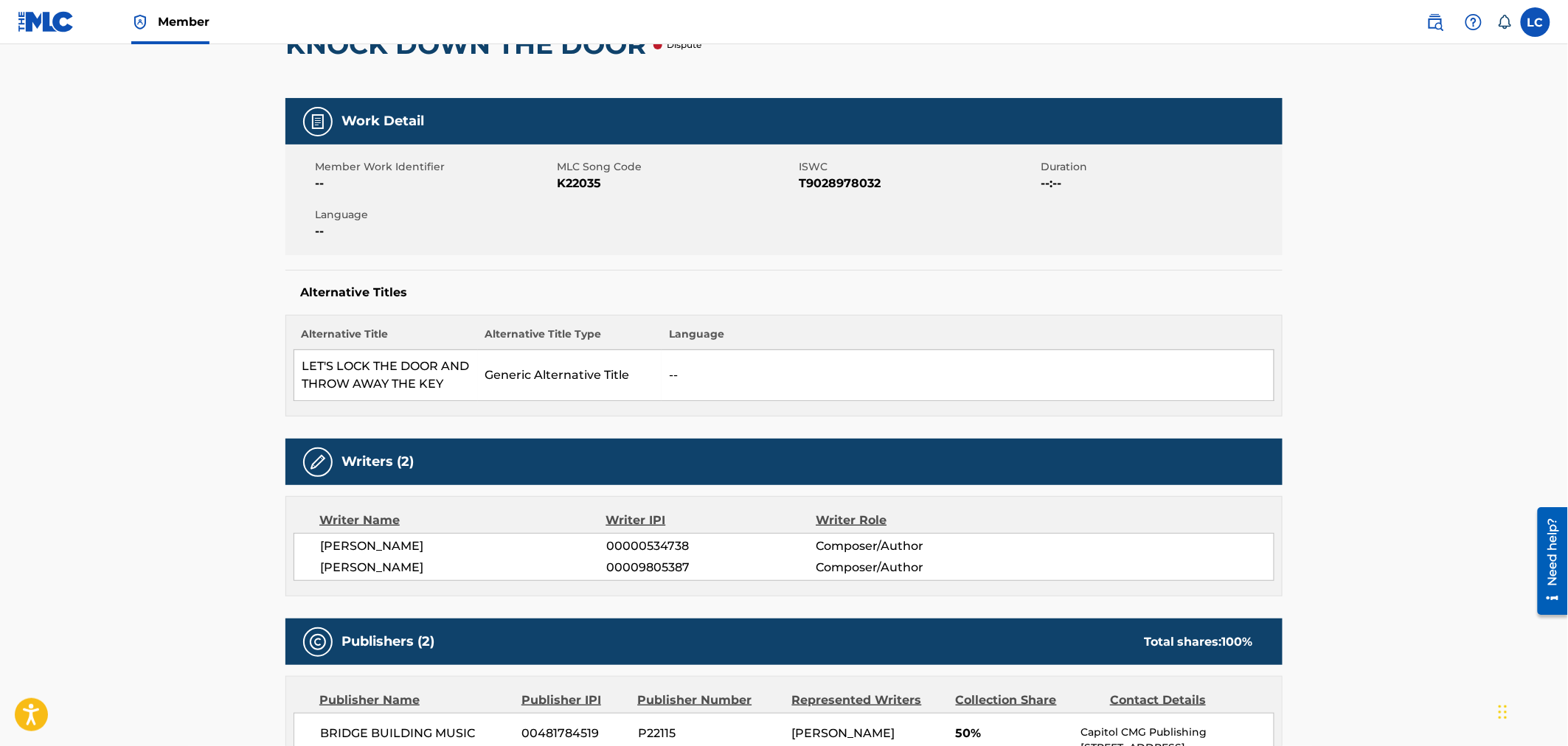
scroll to position [97, 0]
